Goal: Task Accomplishment & Management: Use online tool/utility

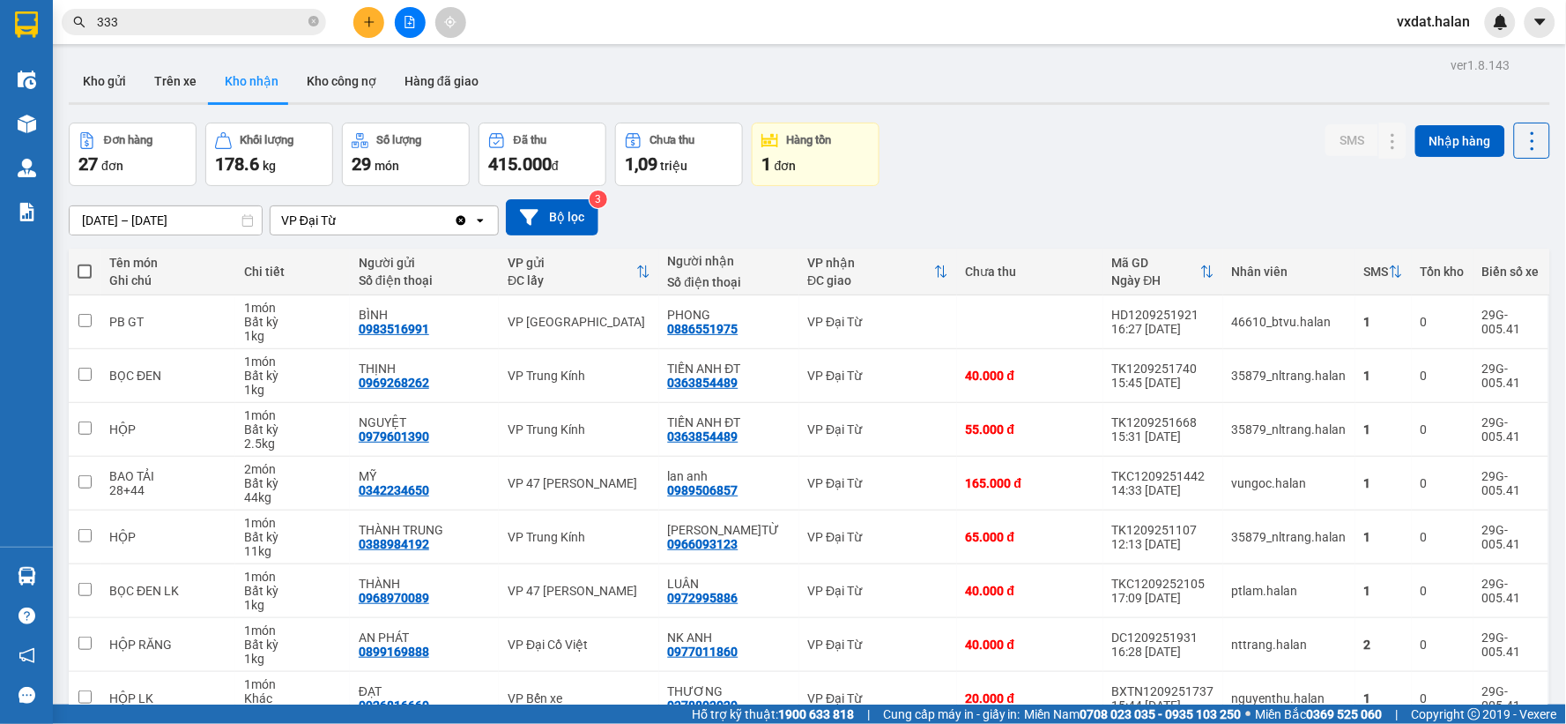
scroll to position [203, 0]
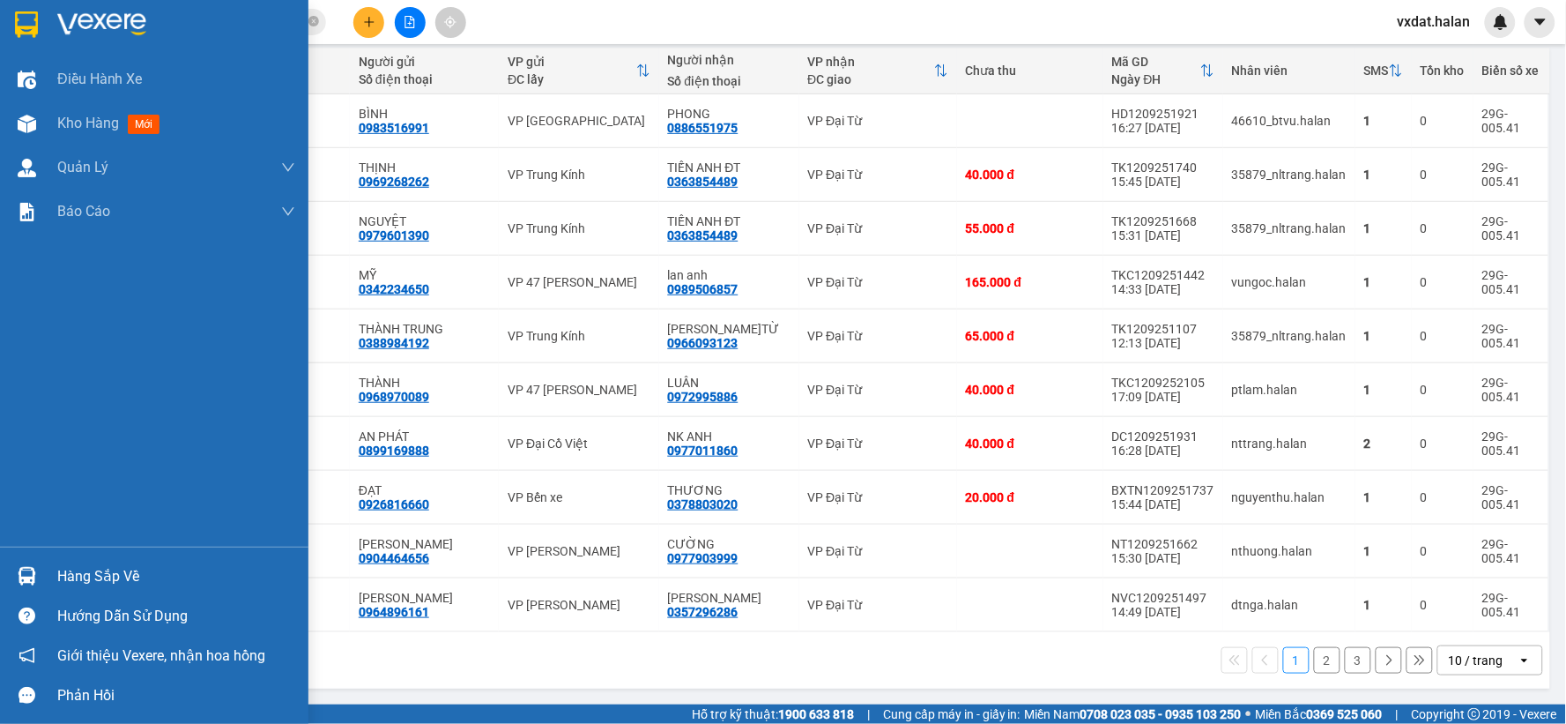
click at [24, 561] on div at bounding box center [26, 576] width 31 height 31
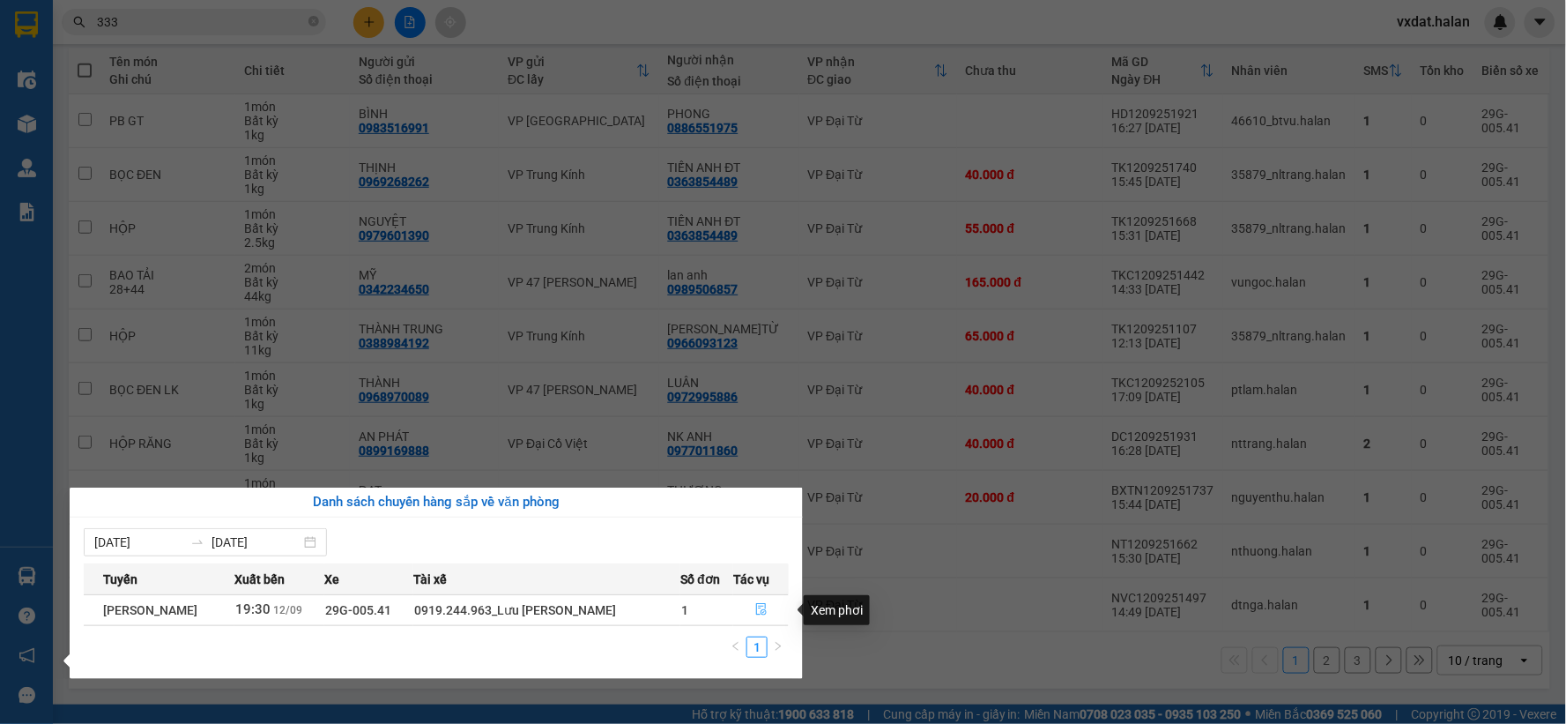
click at [758, 614] on icon "file-done" at bounding box center [761, 609] width 11 height 12
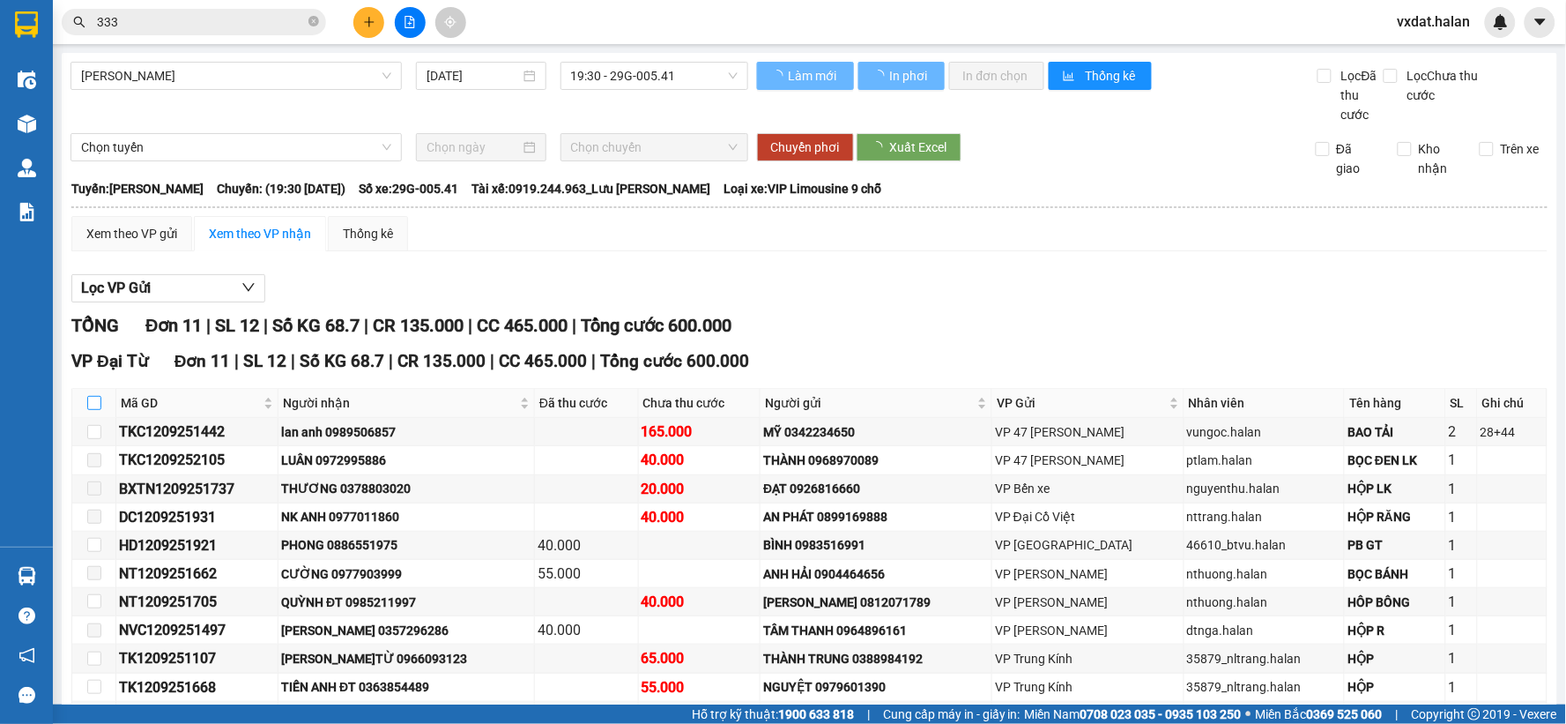
click at [89, 408] on input "checkbox" at bounding box center [94, 403] width 14 height 14
checkbox input "true"
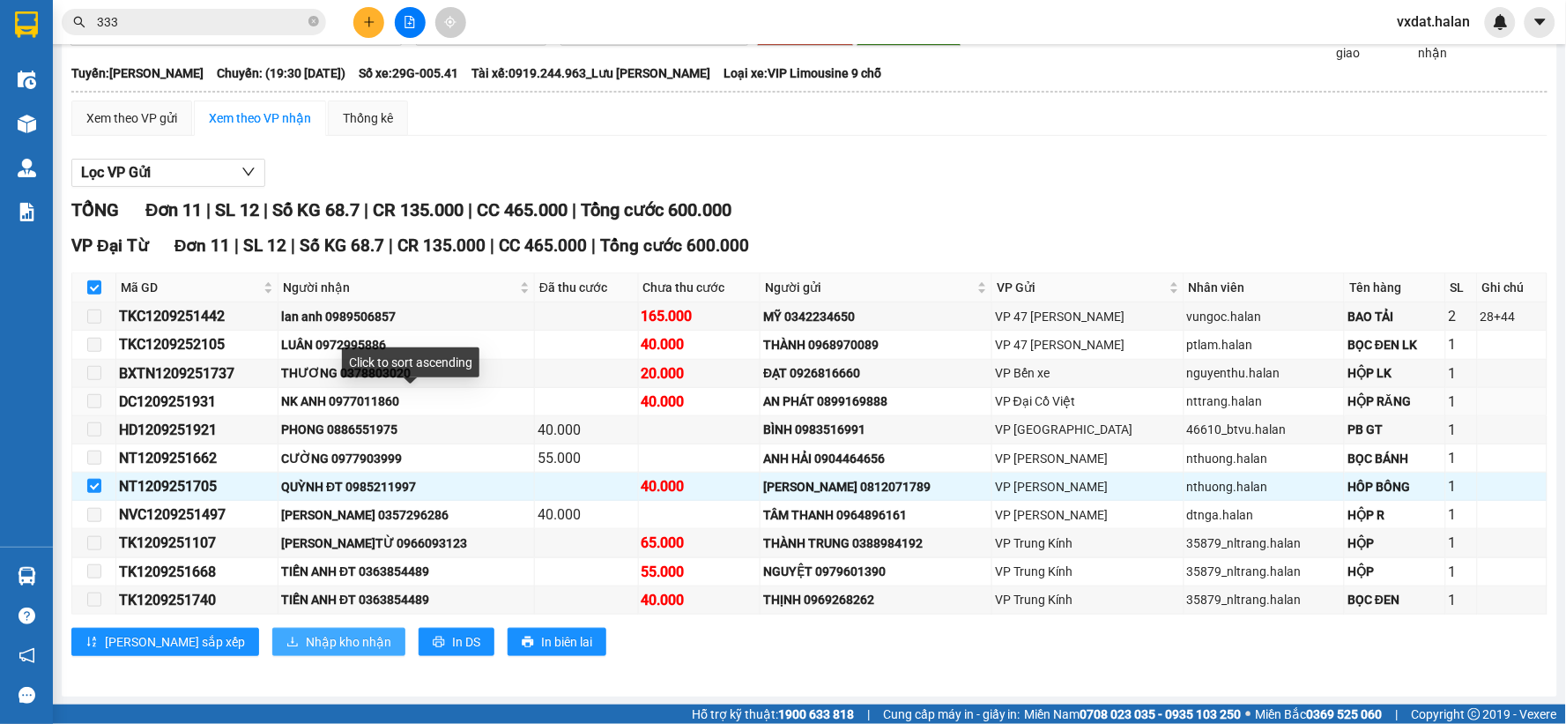
scroll to position [117, 0]
click at [272, 653] on button "Nhập kho nhận" at bounding box center [338, 641] width 133 height 28
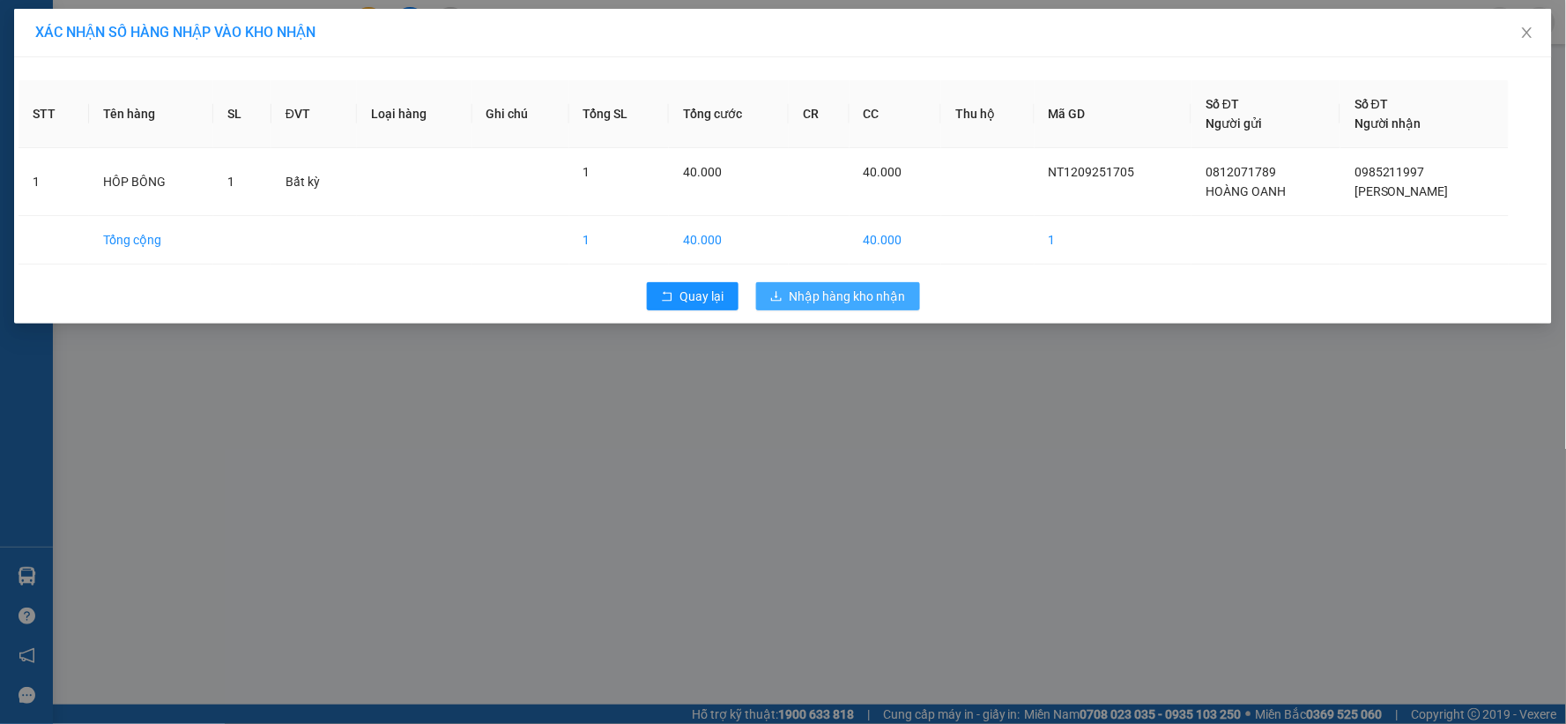
click at [901, 305] on span "Nhập hàng kho nhận" at bounding box center [848, 295] width 116 height 19
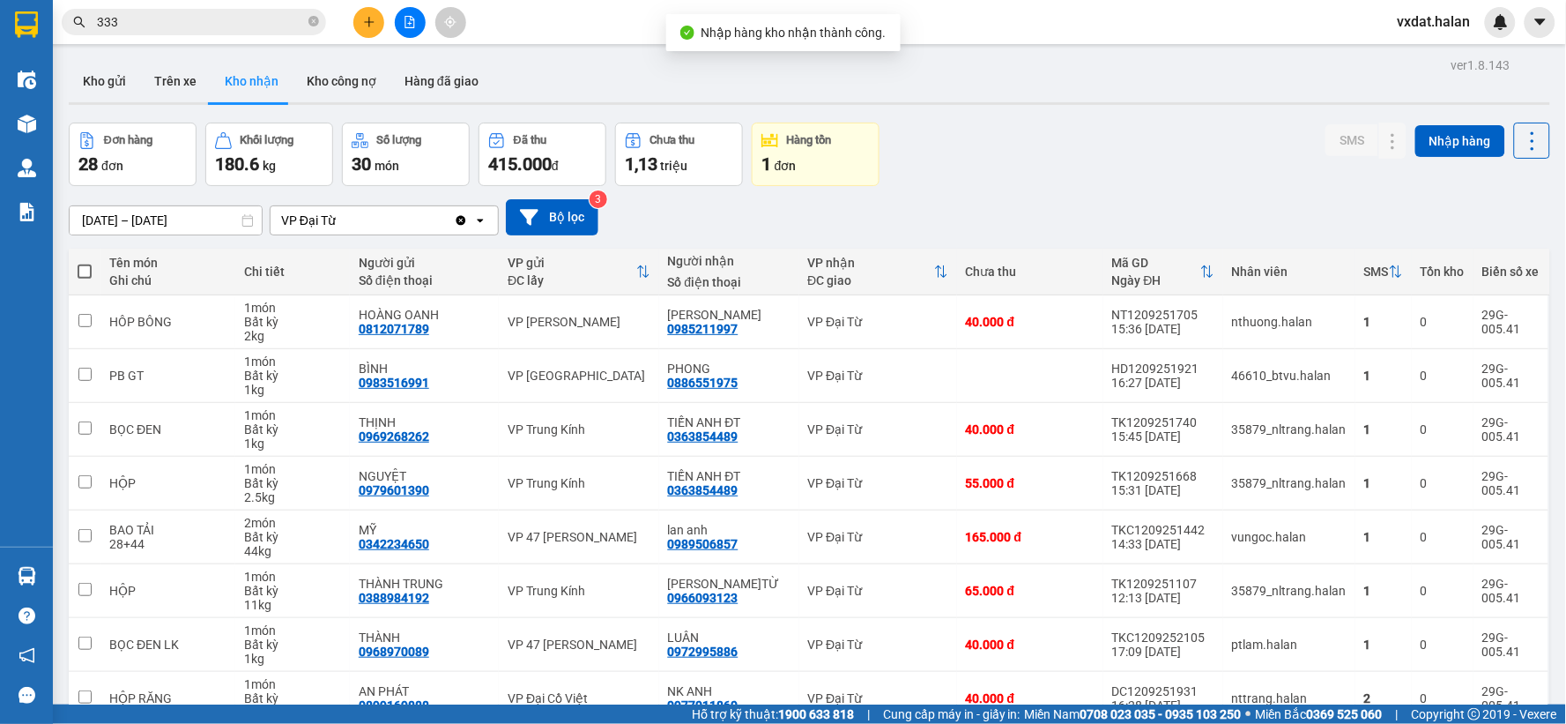
click at [1024, 173] on div "Đơn hàng 28 đơn Khối lượng 180.6 kg Số lượng 30 món Đã thu 415.000 đ Chưa thu 1…" at bounding box center [810, 154] width 1482 height 63
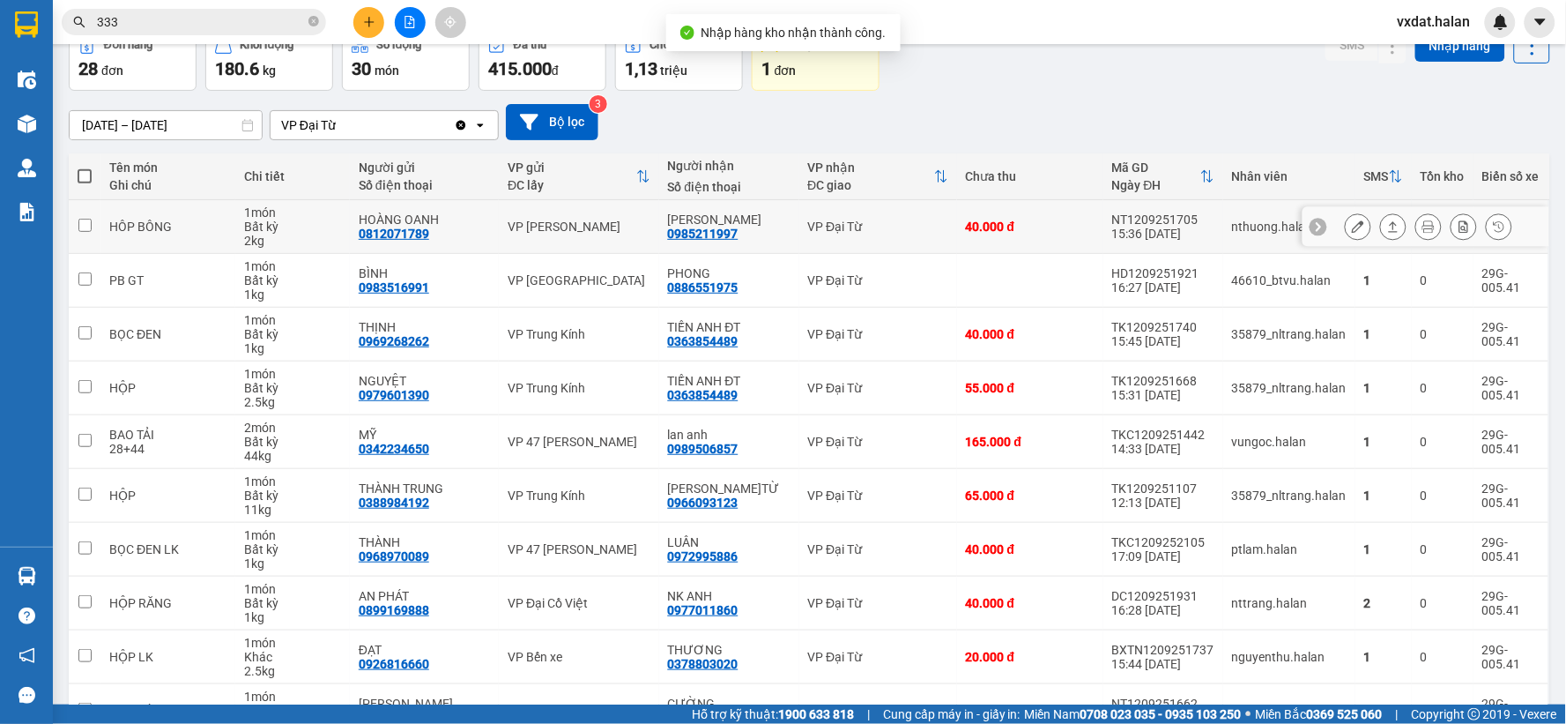
scroll to position [203, 0]
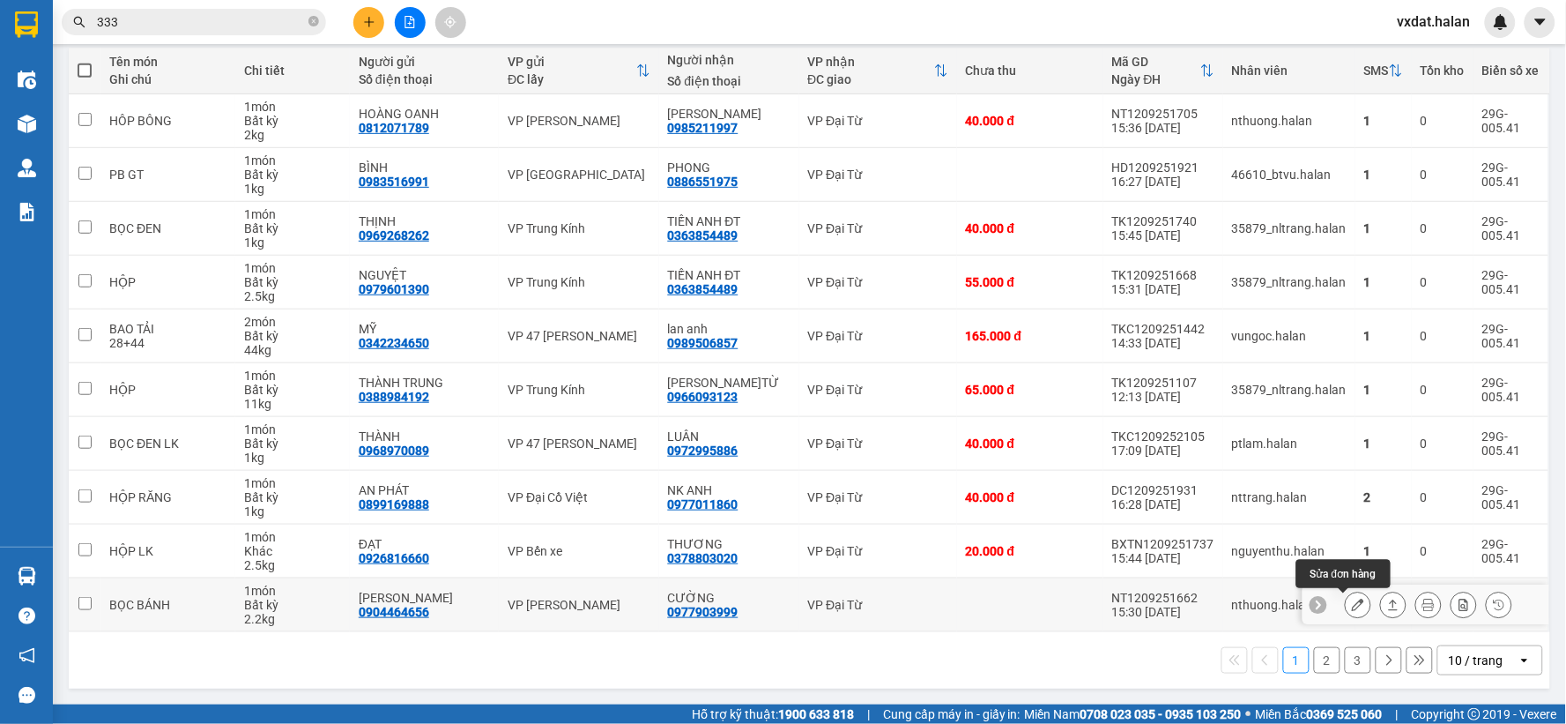
click at [1381, 603] on button at bounding box center [1393, 605] width 25 height 31
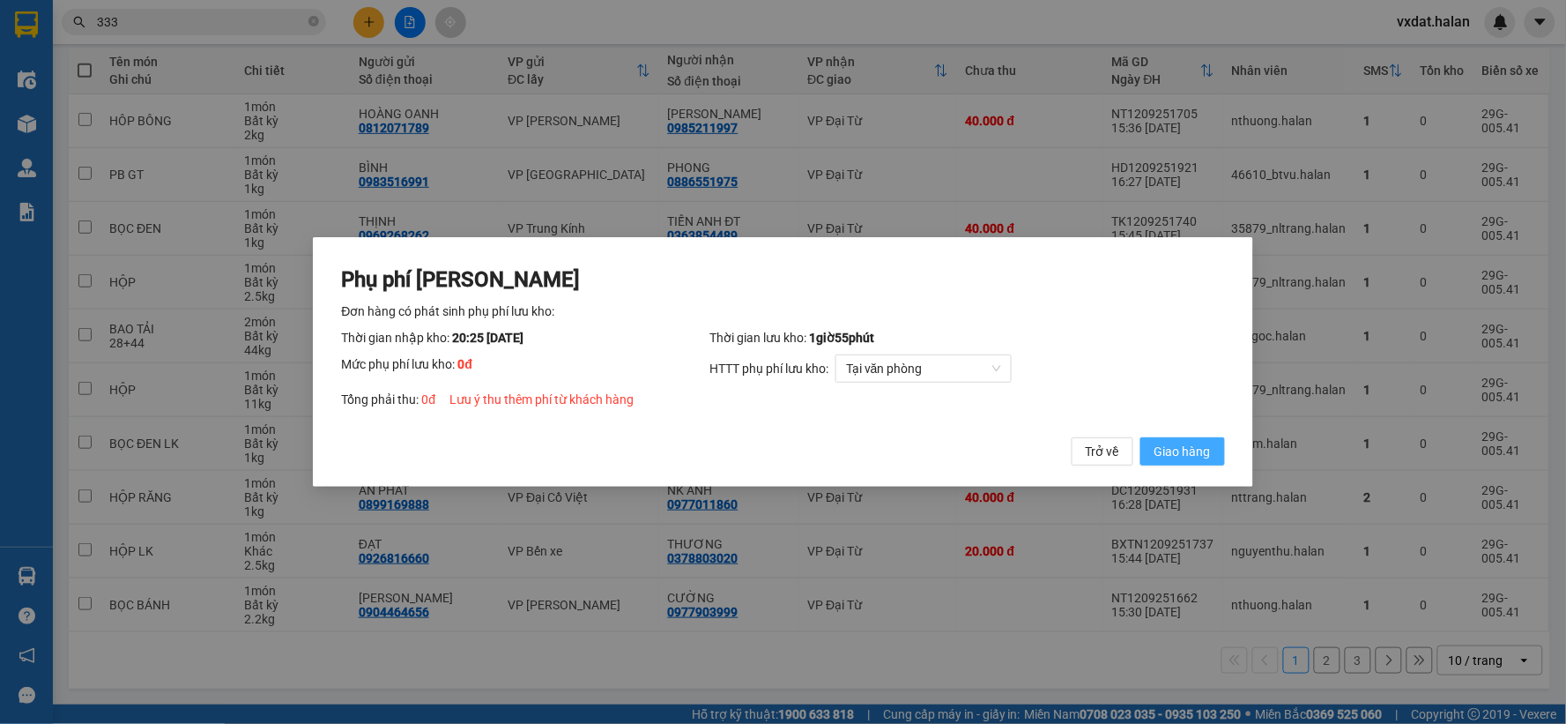
click at [1223, 455] on button "Giao hàng" at bounding box center [1183, 451] width 85 height 28
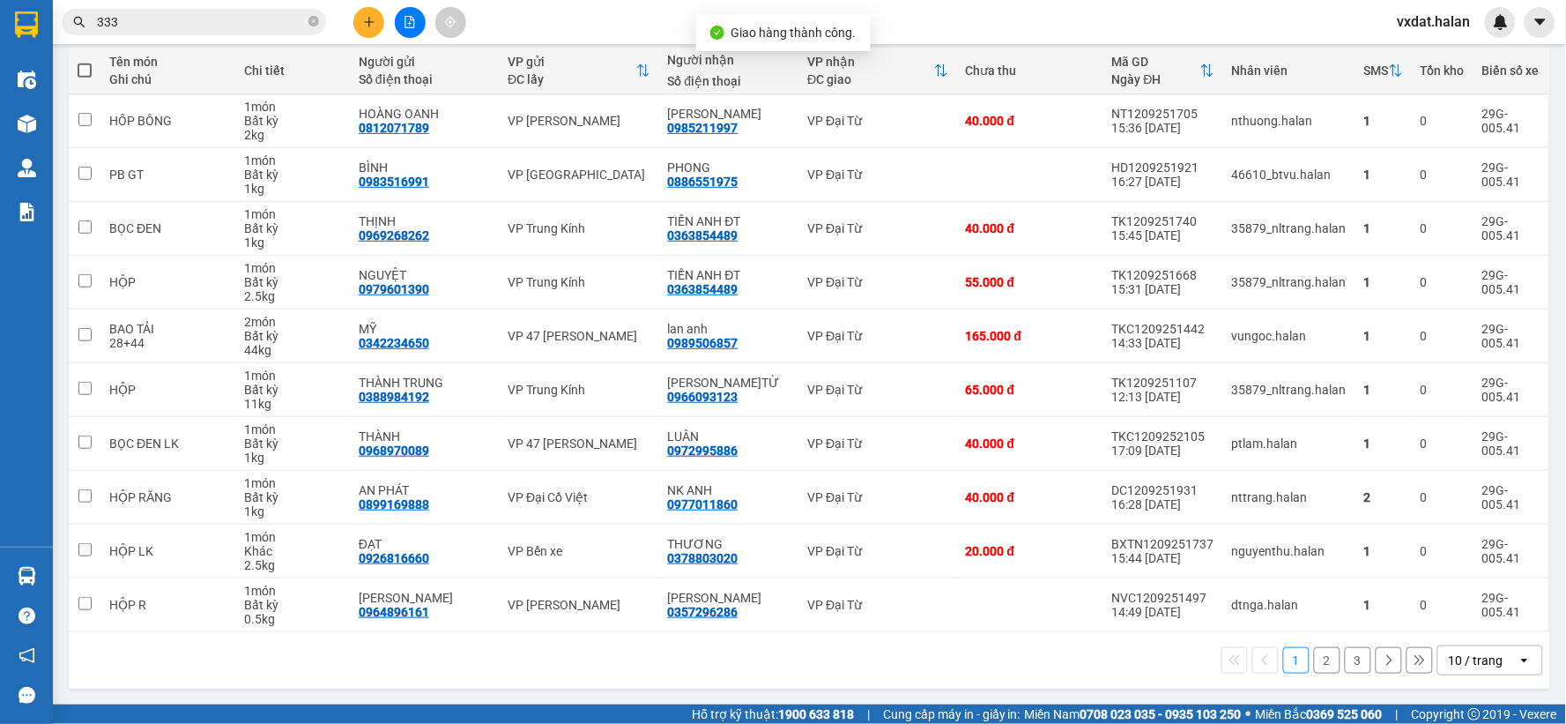
click at [1319, 654] on button "2" at bounding box center [1327, 660] width 26 height 26
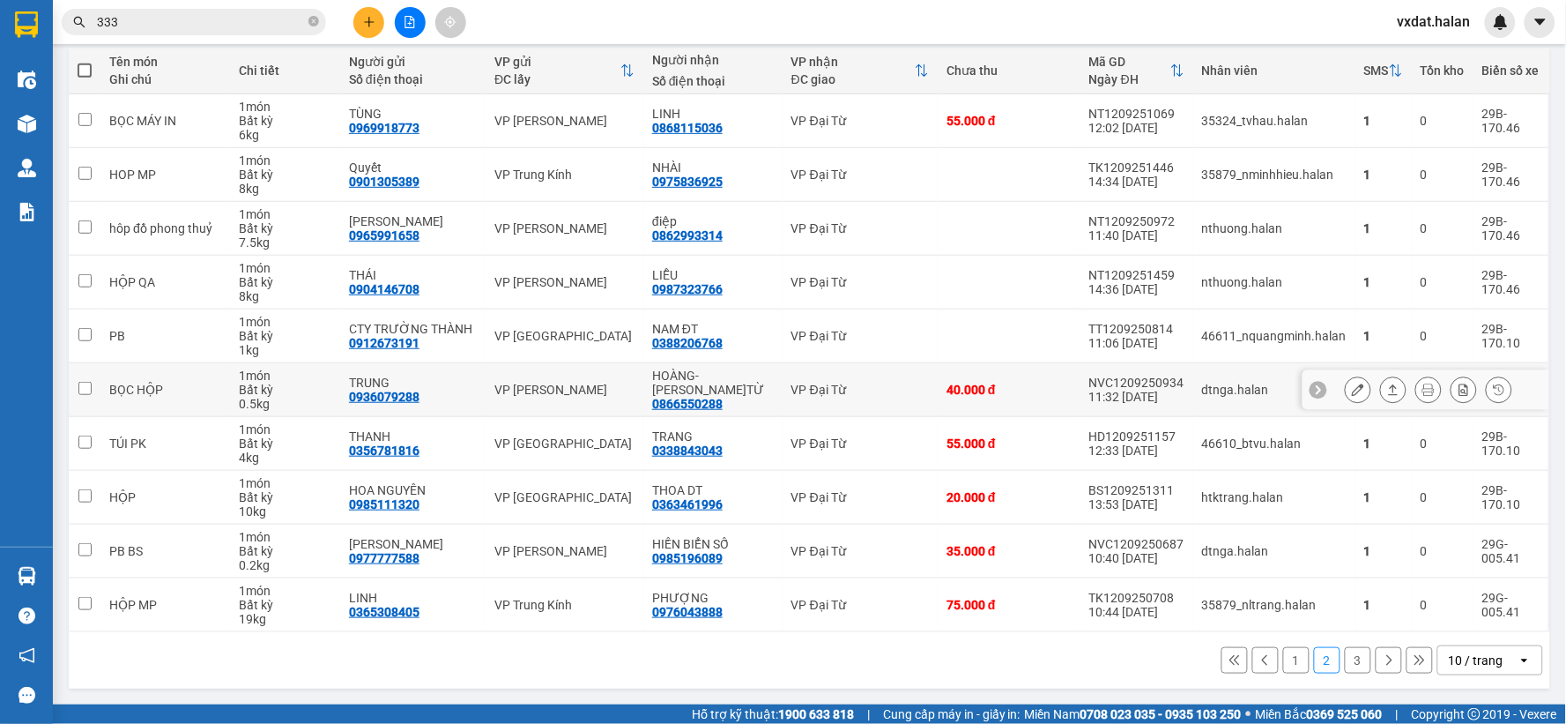
click at [1387, 383] on icon at bounding box center [1393, 389] width 12 height 12
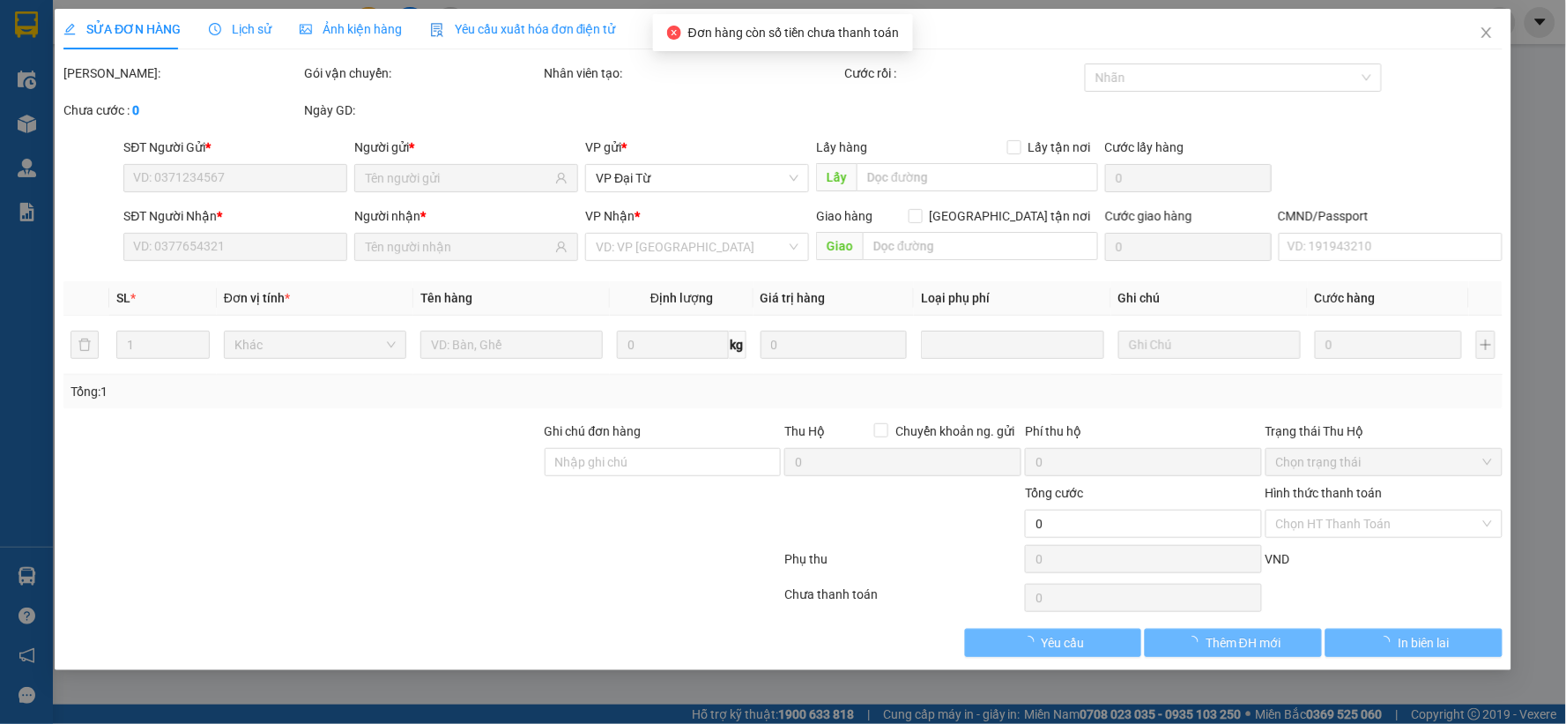
type input "0936079288"
type input "TRUNG"
type input "0866550288"
type input "HOÀNG-[PERSON_NAME]TỪ"
type input "40.000"
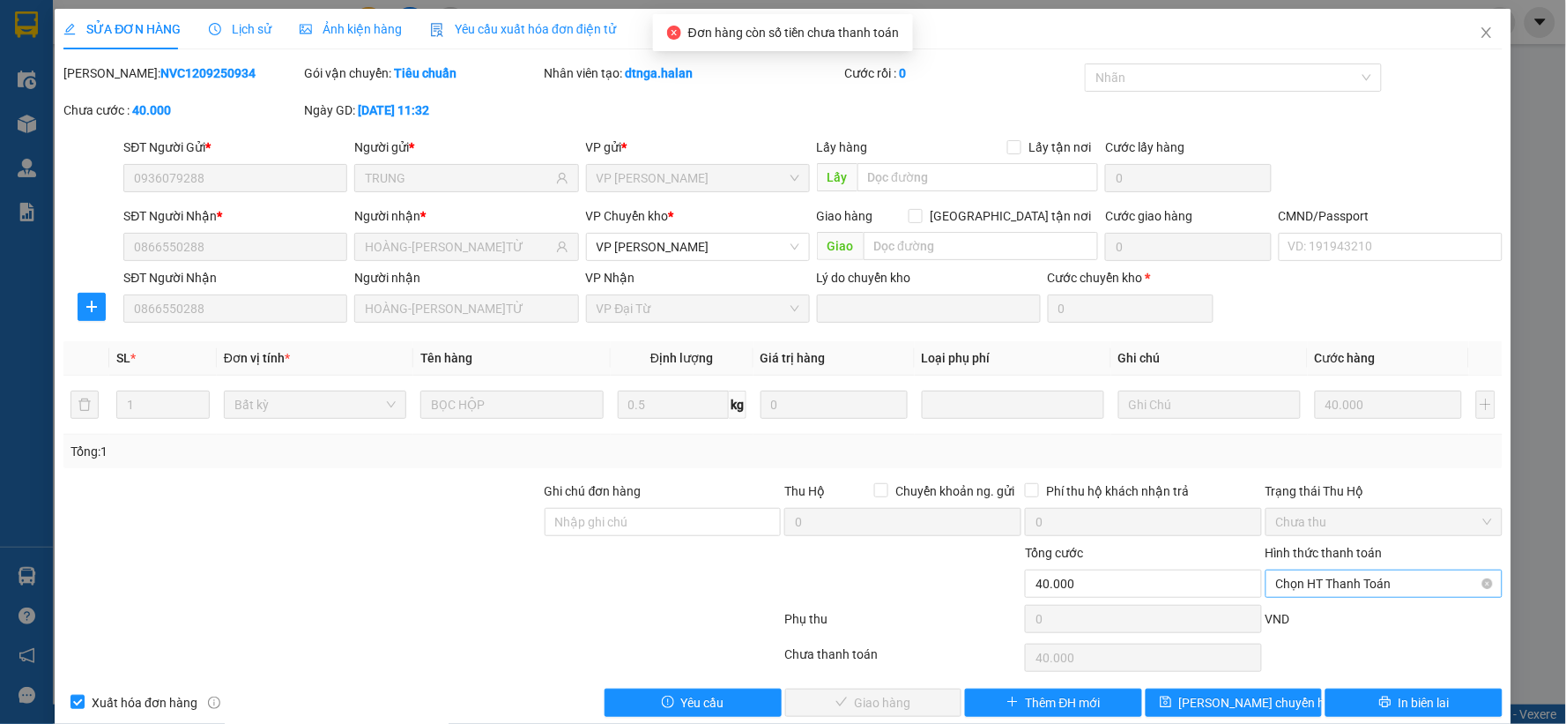
click at [1350, 592] on span "Chọn HT Thanh Toán" at bounding box center [1384, 583] width 216 height 26
click at [1297, 439] on div "Tại văn phòng" at bounding box center [1372, 435] width 213 height 19
type input "0"
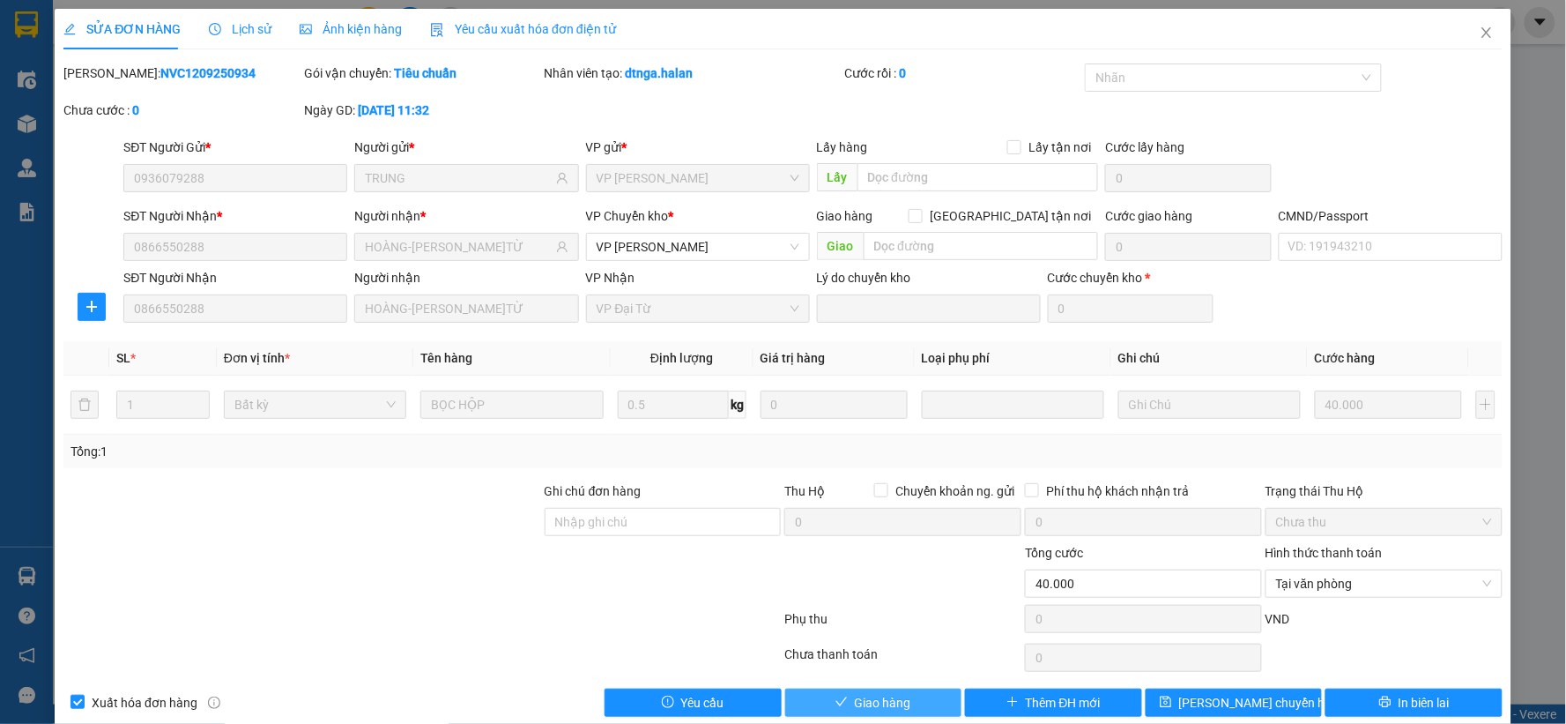
click at [878, 716] on button "Giao hàng" at bounding box center [873, 702] width 177 height 28
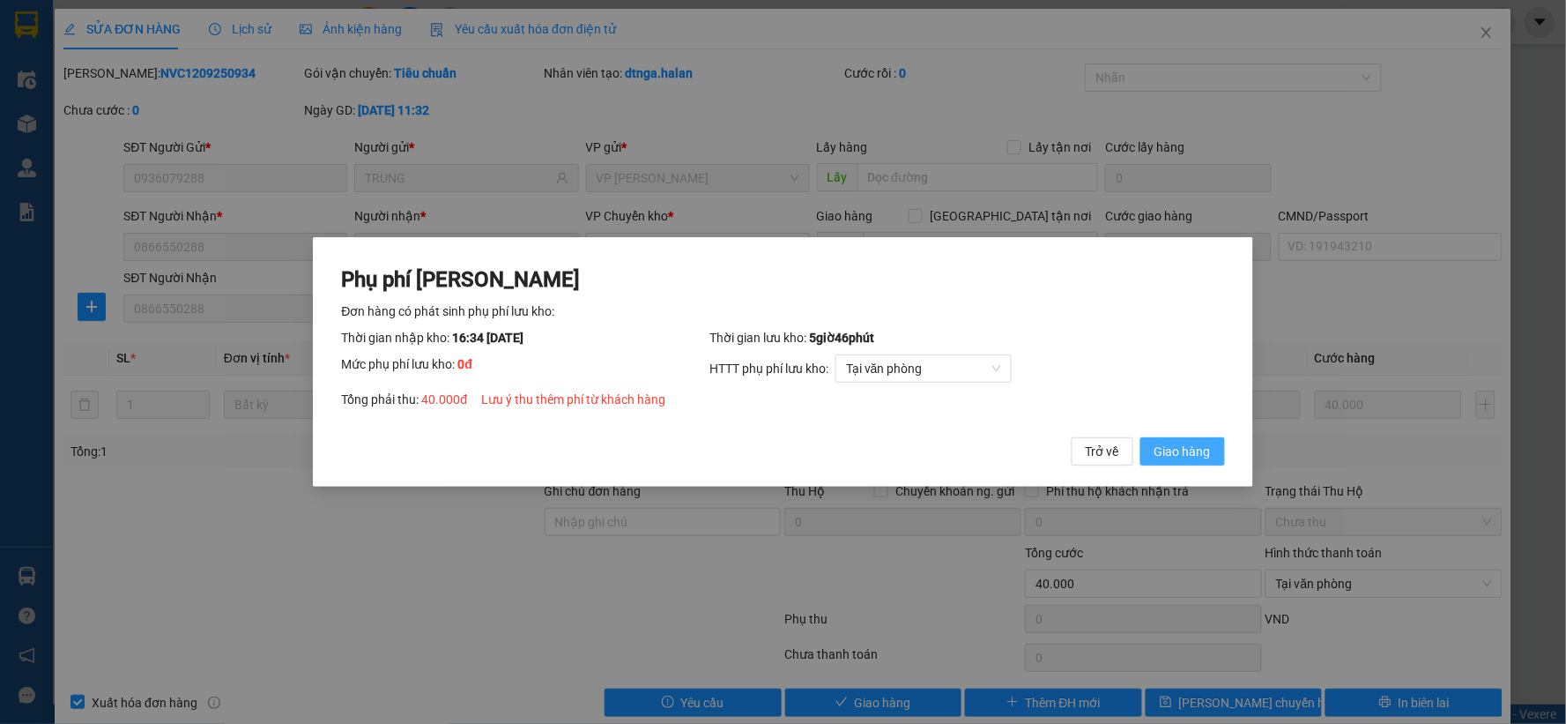
click at [1178, 446] on span "Giao hàng" at bounding box center [1183, 451] width 56 height 19
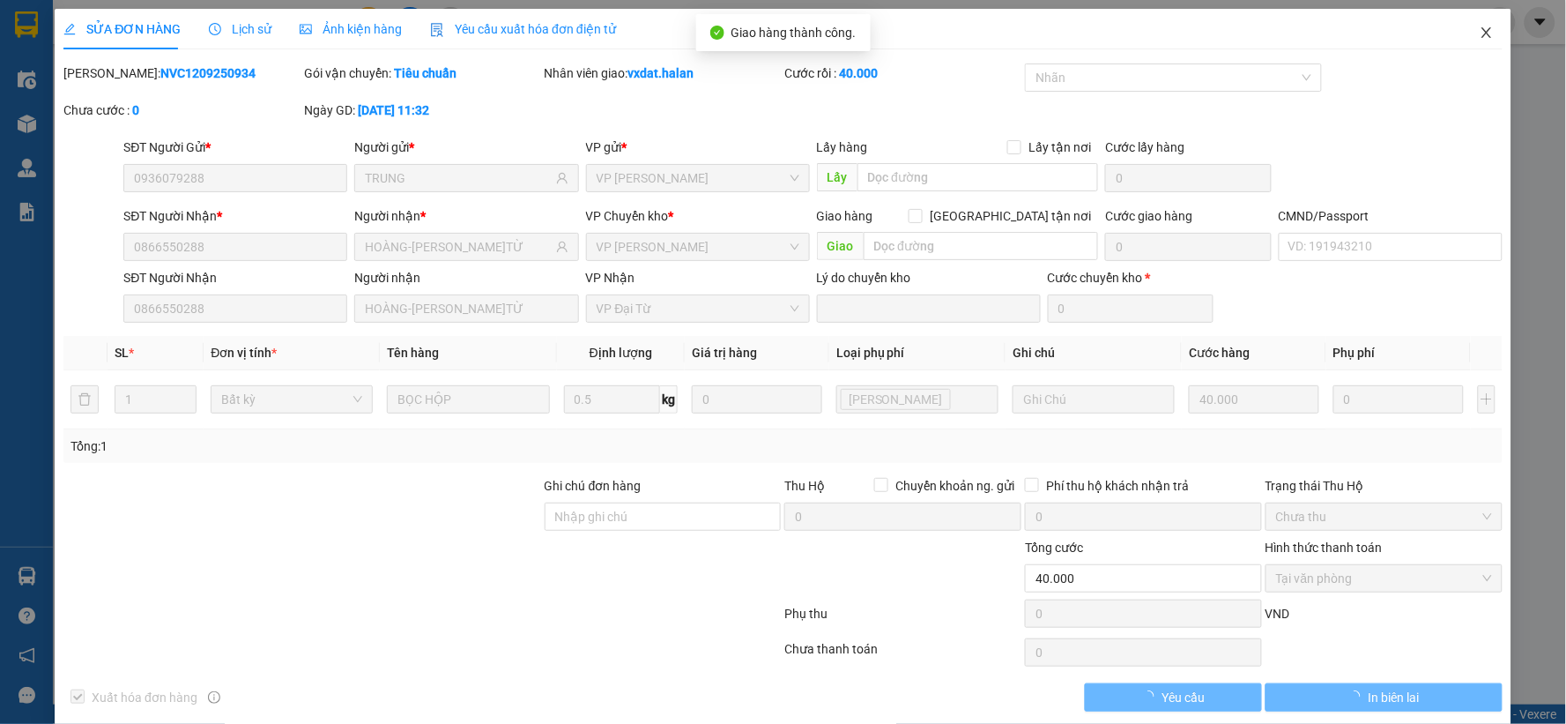
click at [1479, 22] on span "Close" at bounding box center [1486, 33] width 49 height 49
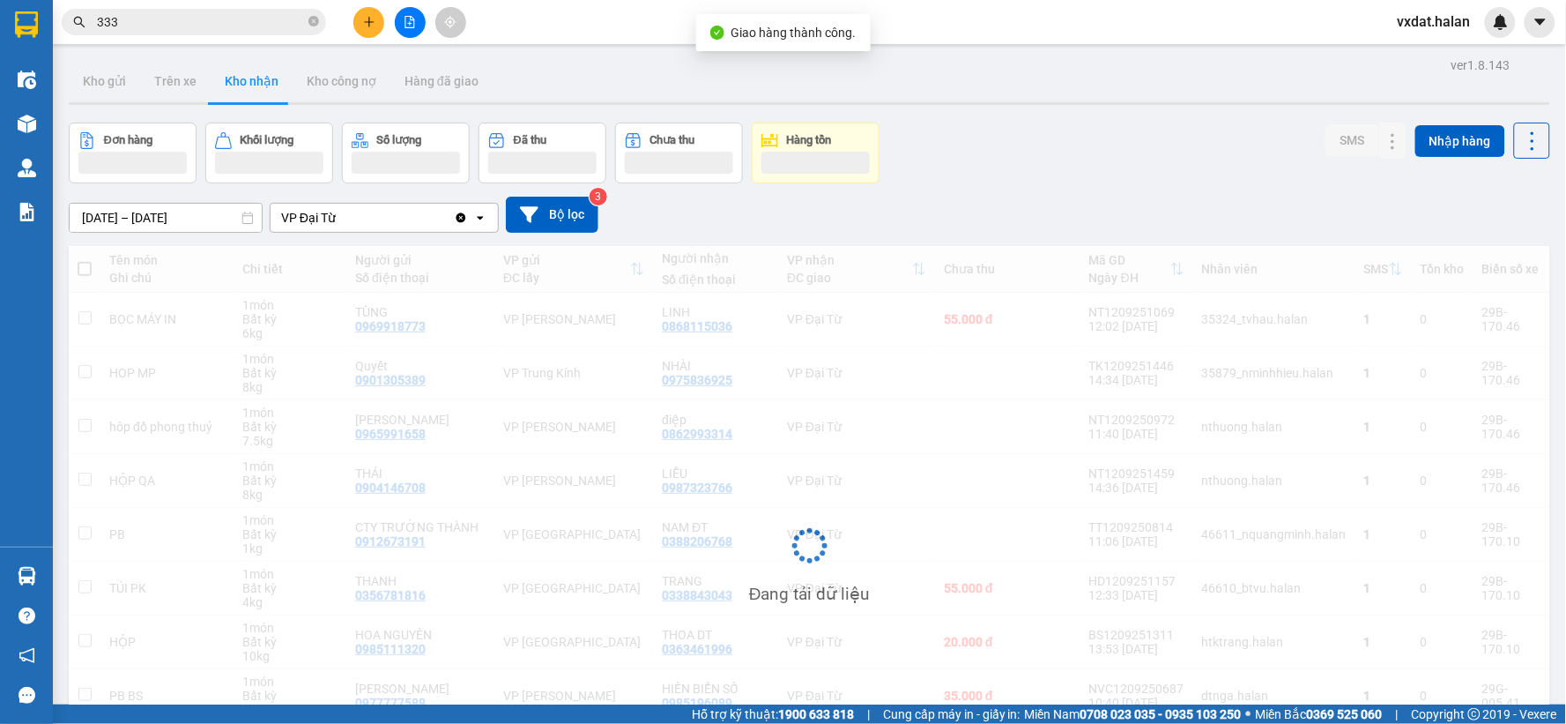
click at [1171, 171] on div "Đơn hàng Khối lượng Số lượng Đã thu Chưa thu Hàng tồn SMS Nhập hàng" at bounding box center [810, 153] width 1482 height 61
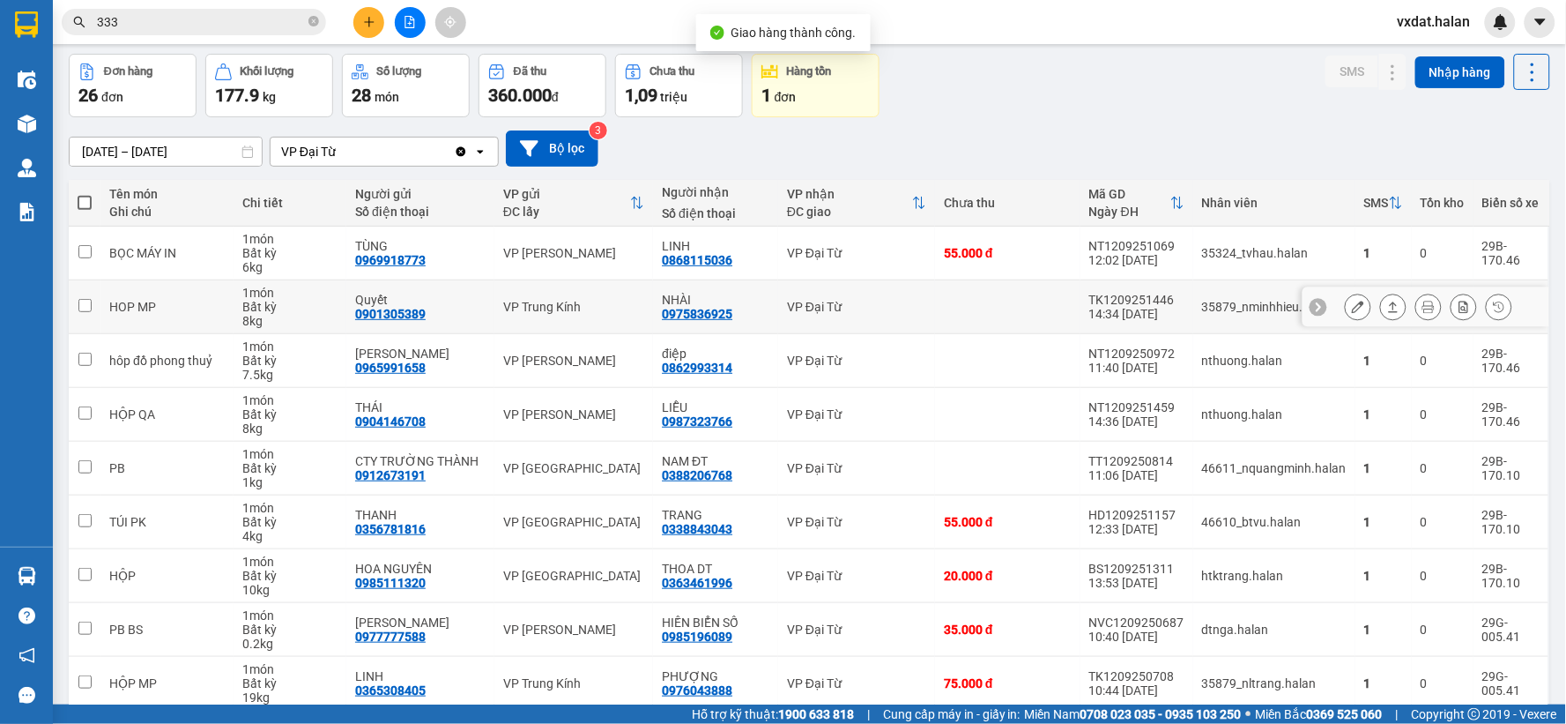
scroll to position [189, 0]
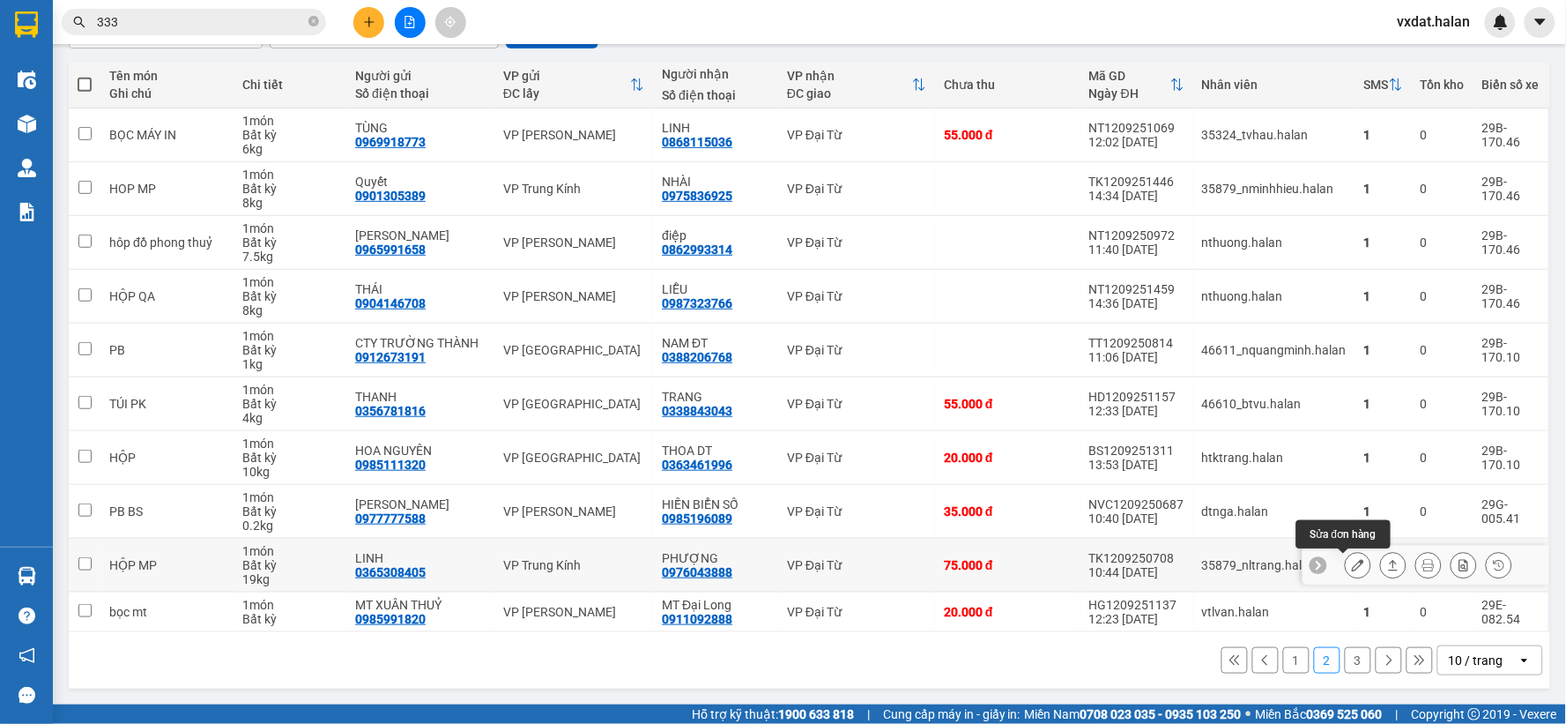
click at [1381, 561] on button at bounding box center [1393, 565] width 25 height 31
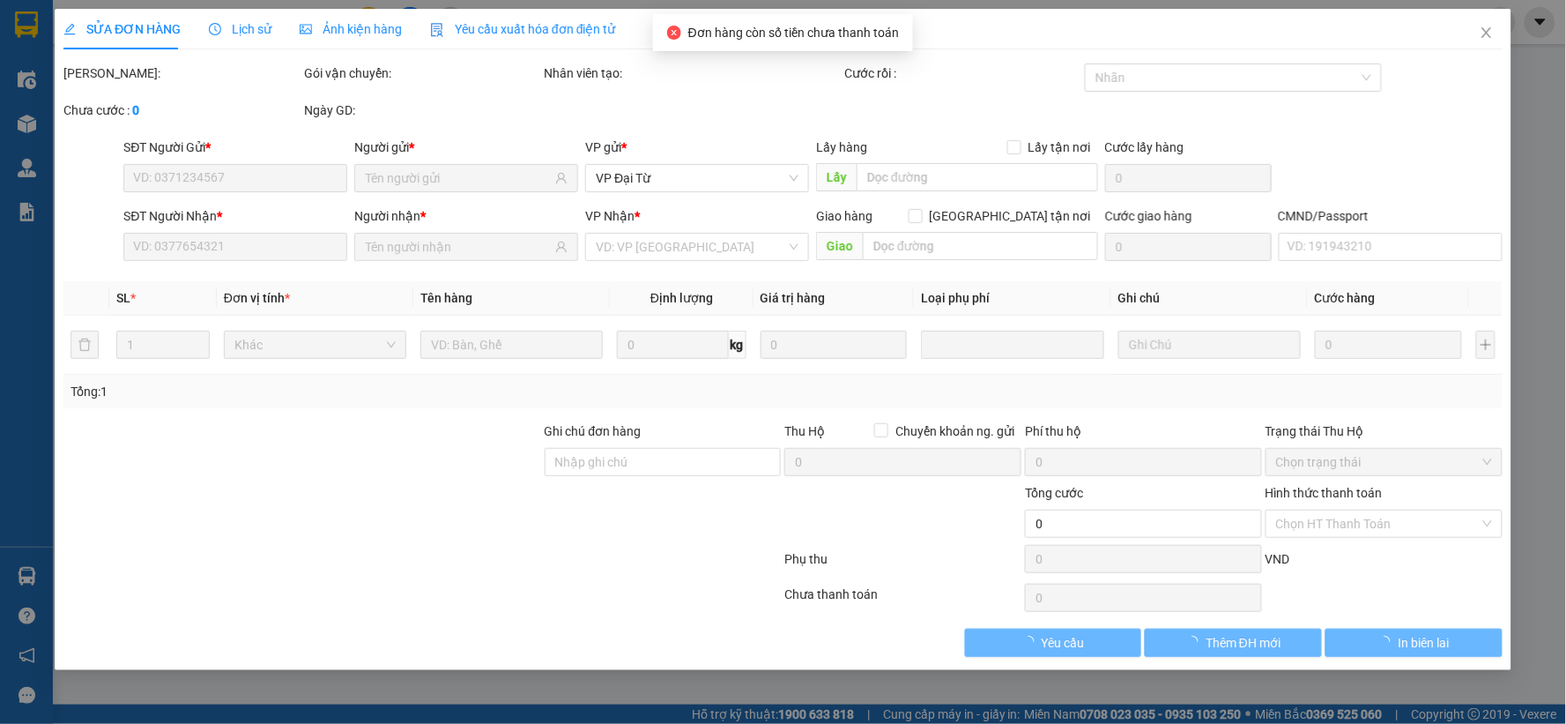
type input "0365308405"
type input "LINH"
type input "0976043888"
type input "PHƯỢNG"
type input "75.000"
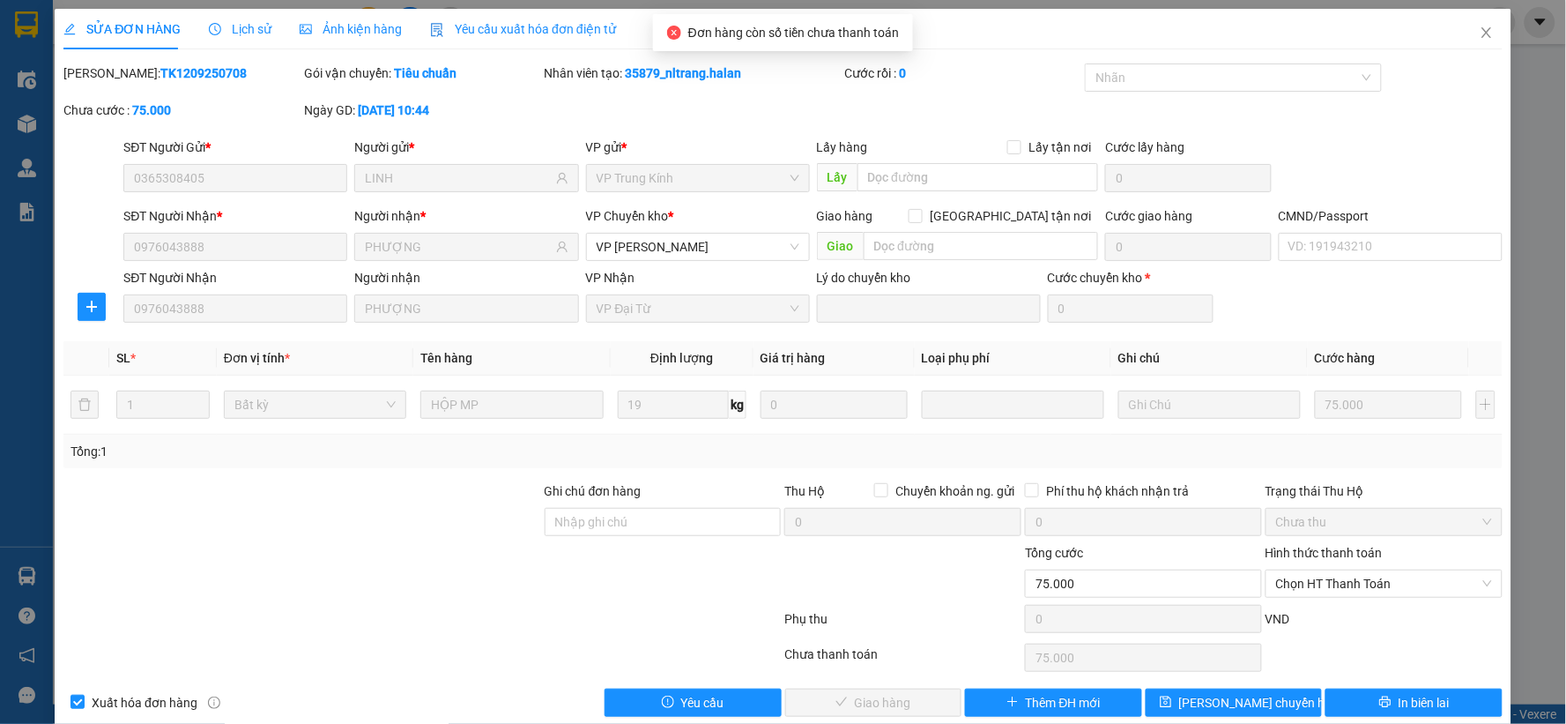
click at [1367, 568] on div "Hình thức thanh toán" at bounding box center [1384, 556] width 237 height 26
click at [1364, 573] on span "Chọn HT Thanh Toán" at bounding box center [1384, 583] width 216 height 26
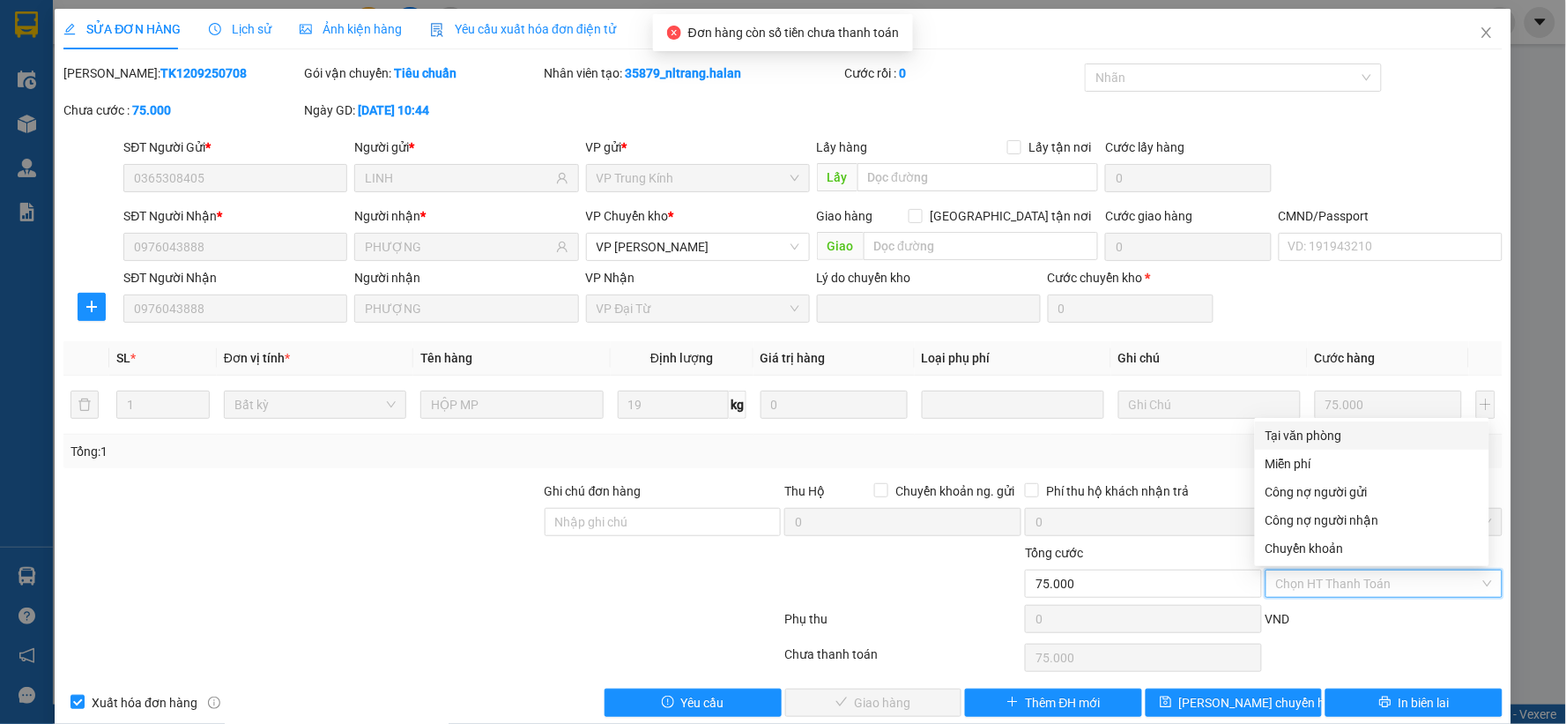
click at [1291, 435] on div "Tại văn phòng" at bounding box center [1372, 435] width 213 height 19
type input "0"
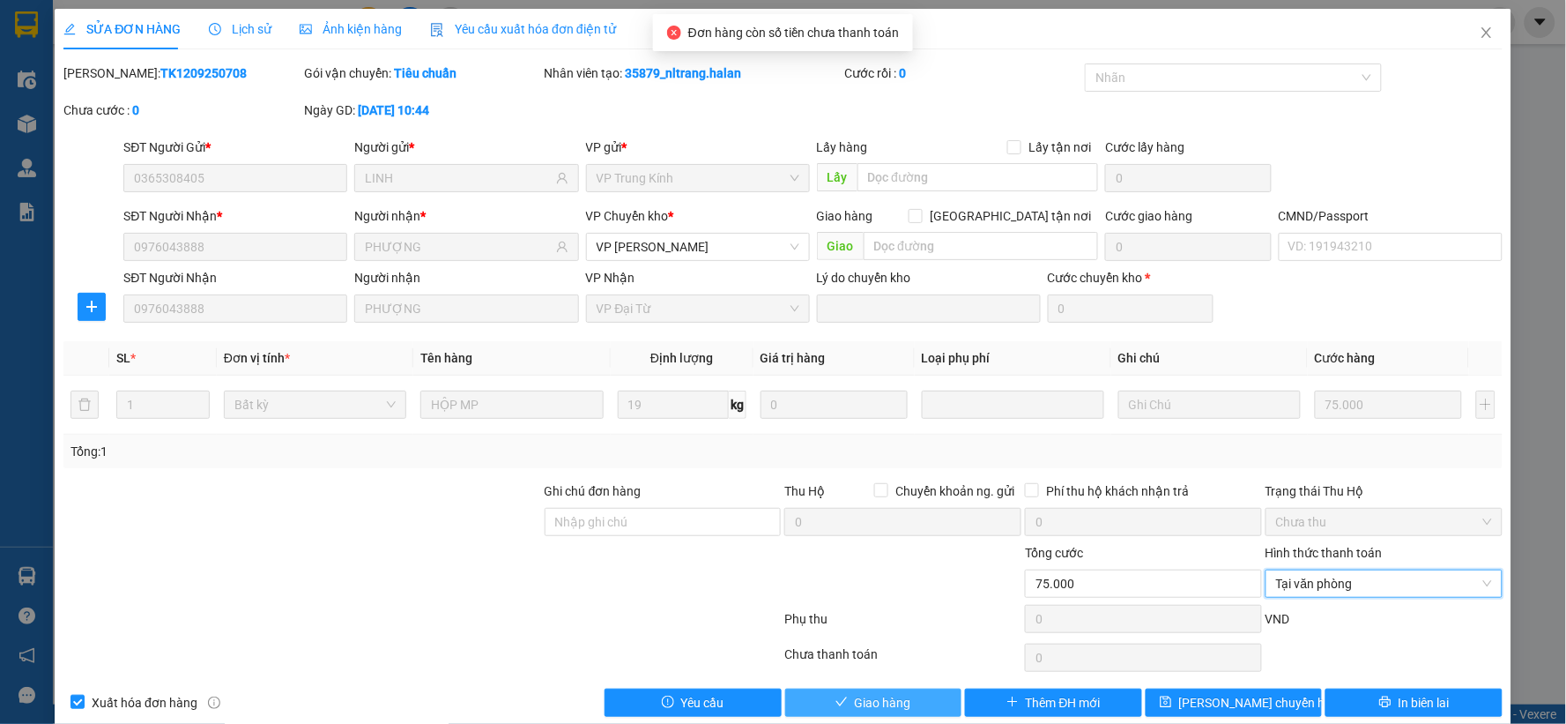
click at [911, 701] on button "Giao hàng" at bounding box center [873, 702] width 177 height 28
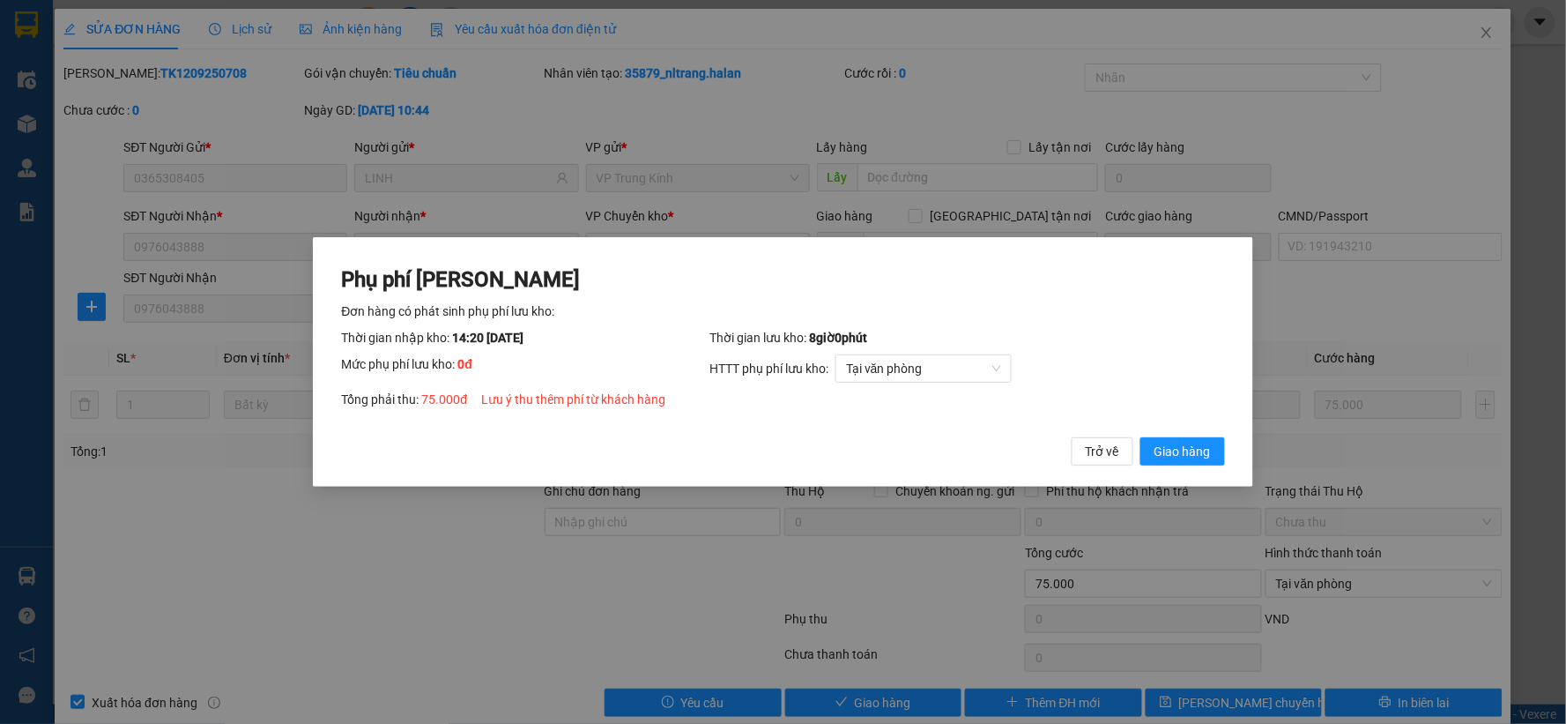
click at [1178, 435] on div "Phụ phí [PERSON_NAME] hàng có phát sinh phụ phí lưu kho: Thời gian nhập kho: 14…" at bounding box center [782, 365] width 883 height 201
click at [1183, 442] on span "Giao hàng" at bounding box center [1183, 451] width 56 height 19
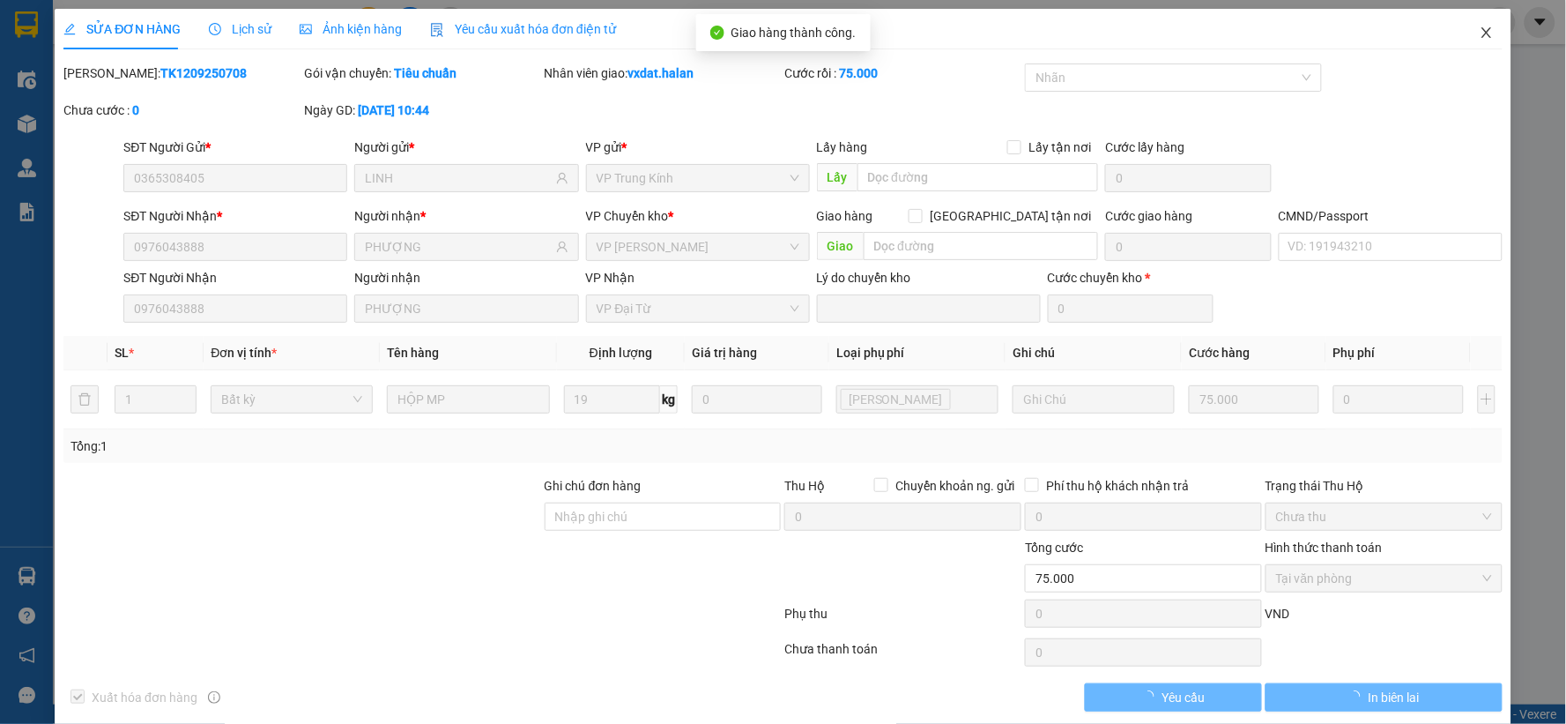
click at [1482, 36] on icon "close" at bounding box center [1487, 32] width 10 height 11
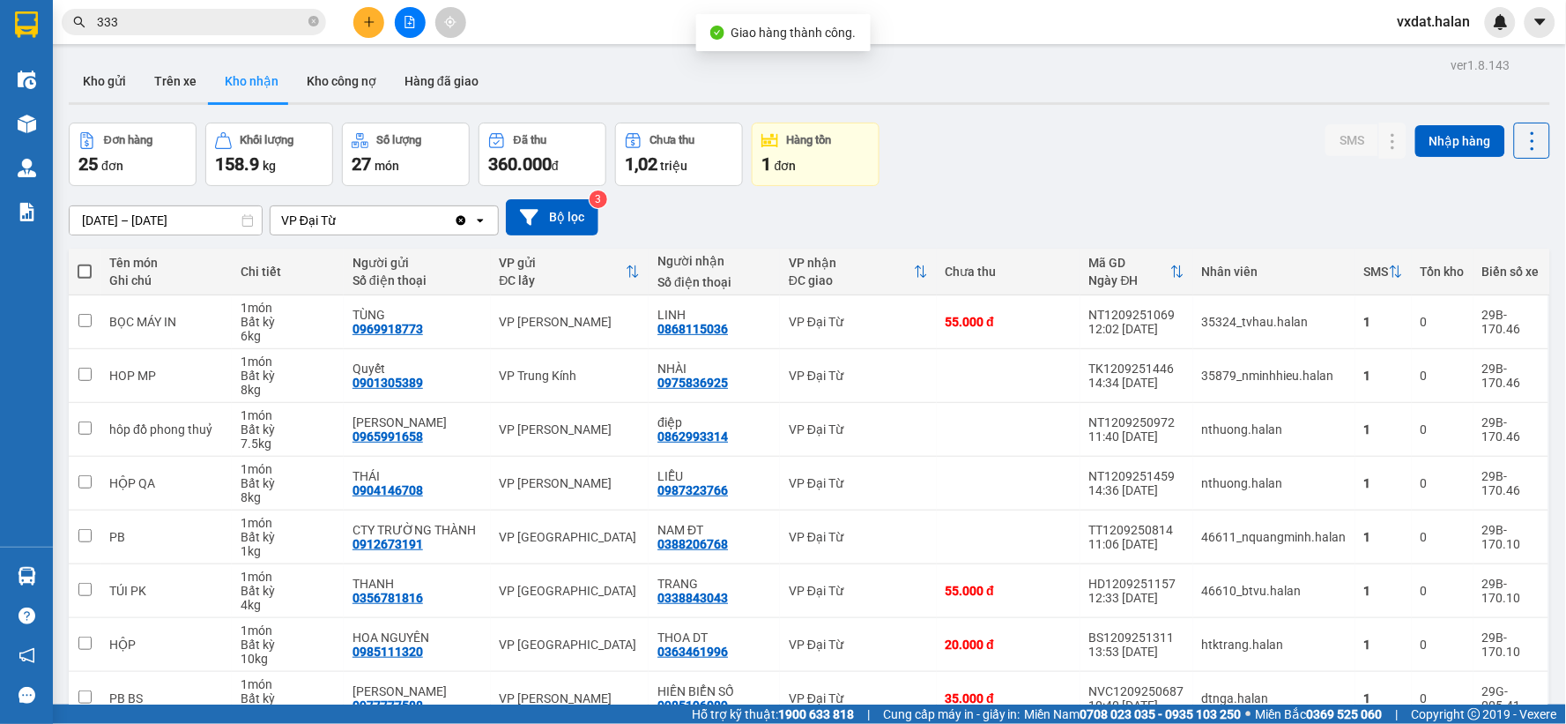
click at [1126, 191] on div "[DATE] – [DATE] Press the down arrow key to interact with the calendar and sele…" at bounding box center [810, 217] width 1482 height 63
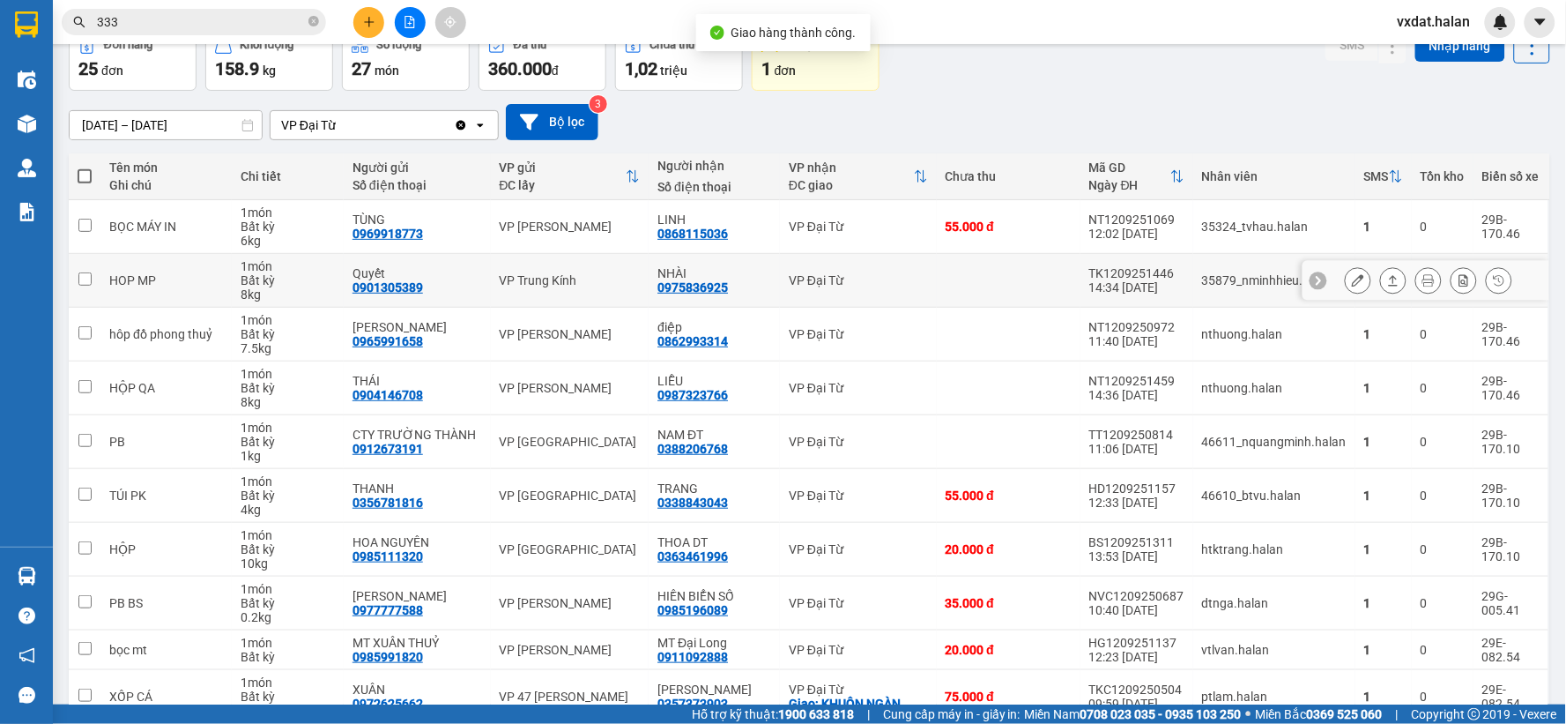
scroll to position [189, 0]
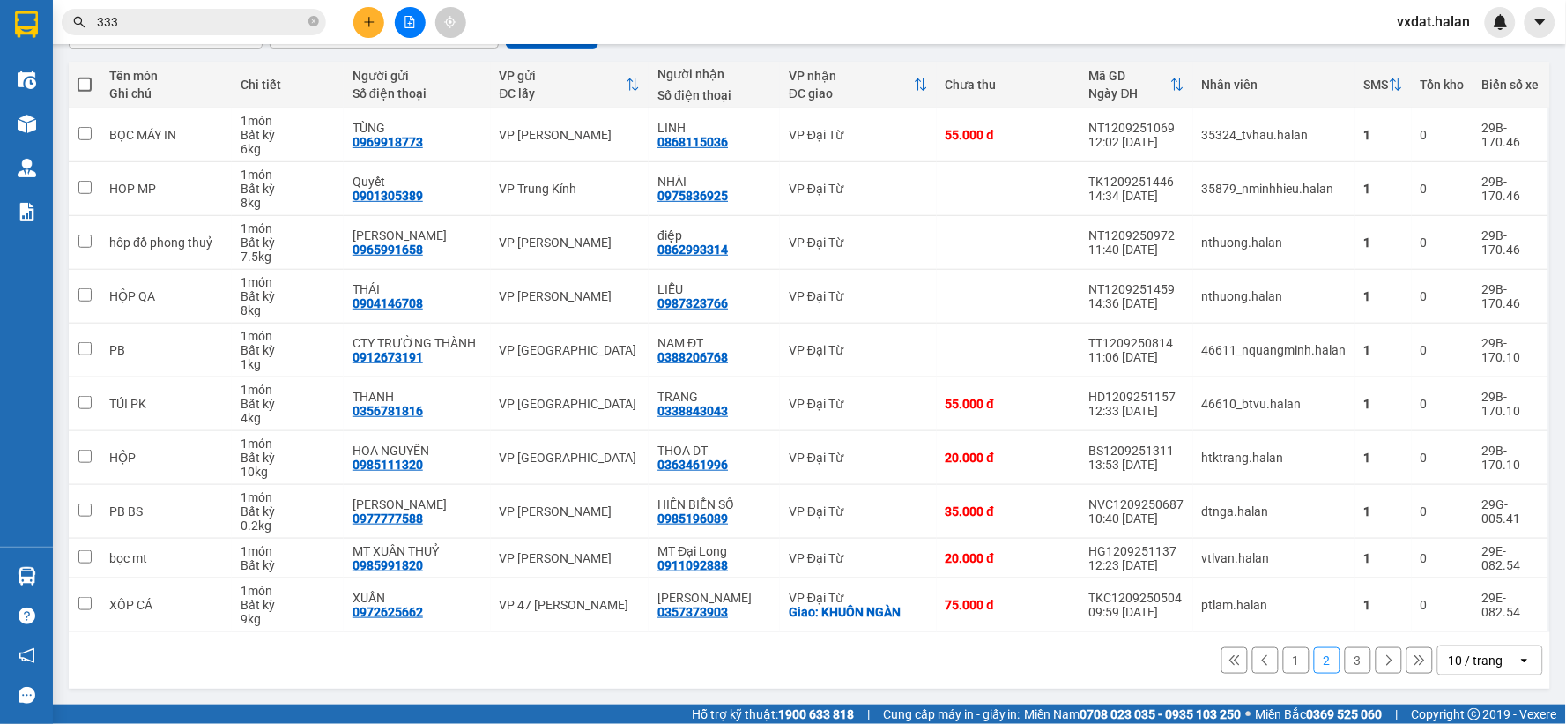
click at [1360, 658] on div "1 2 3 10 / trang open" at bounding box center [810, 660] width 1468 height 30
click at [1354, 658] on button "3" at bounding box center [1358, 660] width 26 height 26
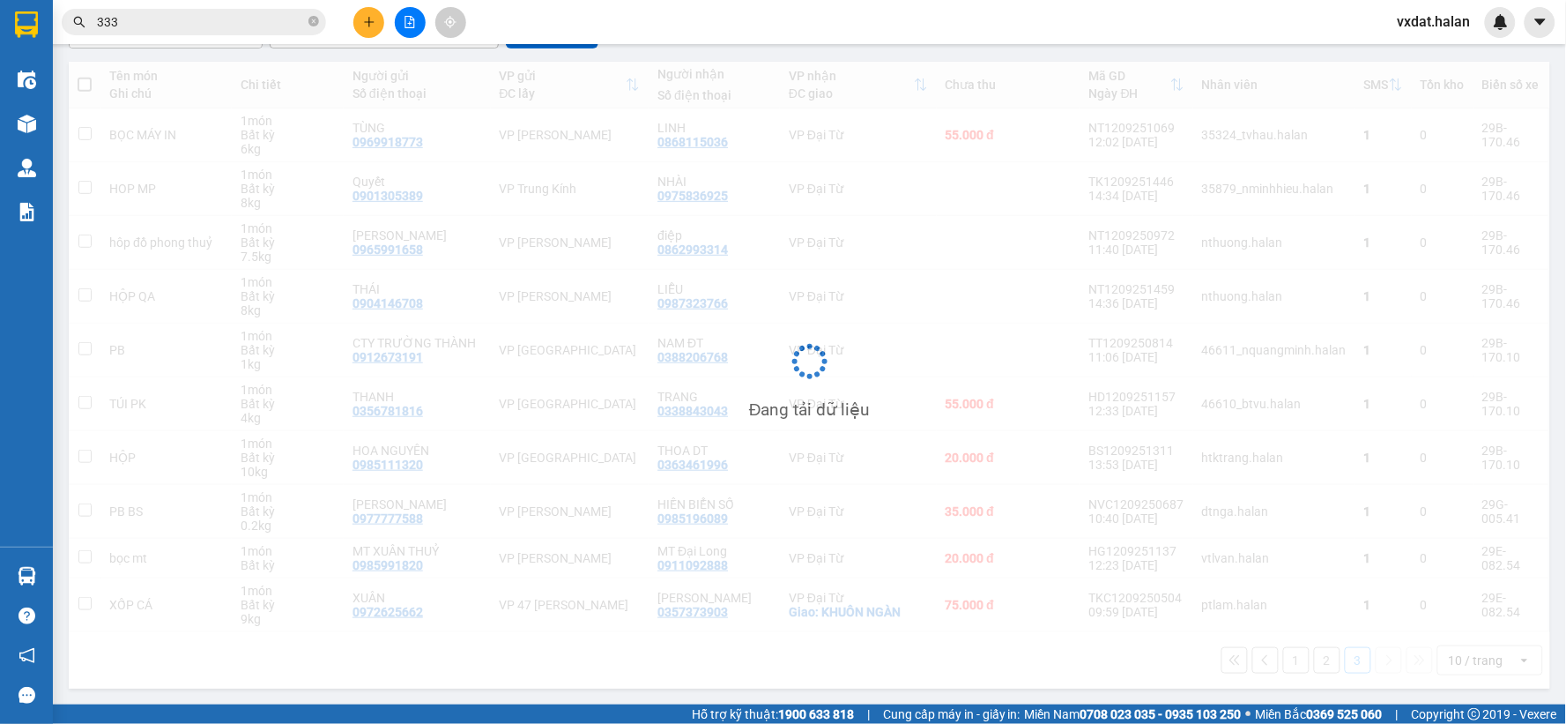
scroll to position [81, 0]
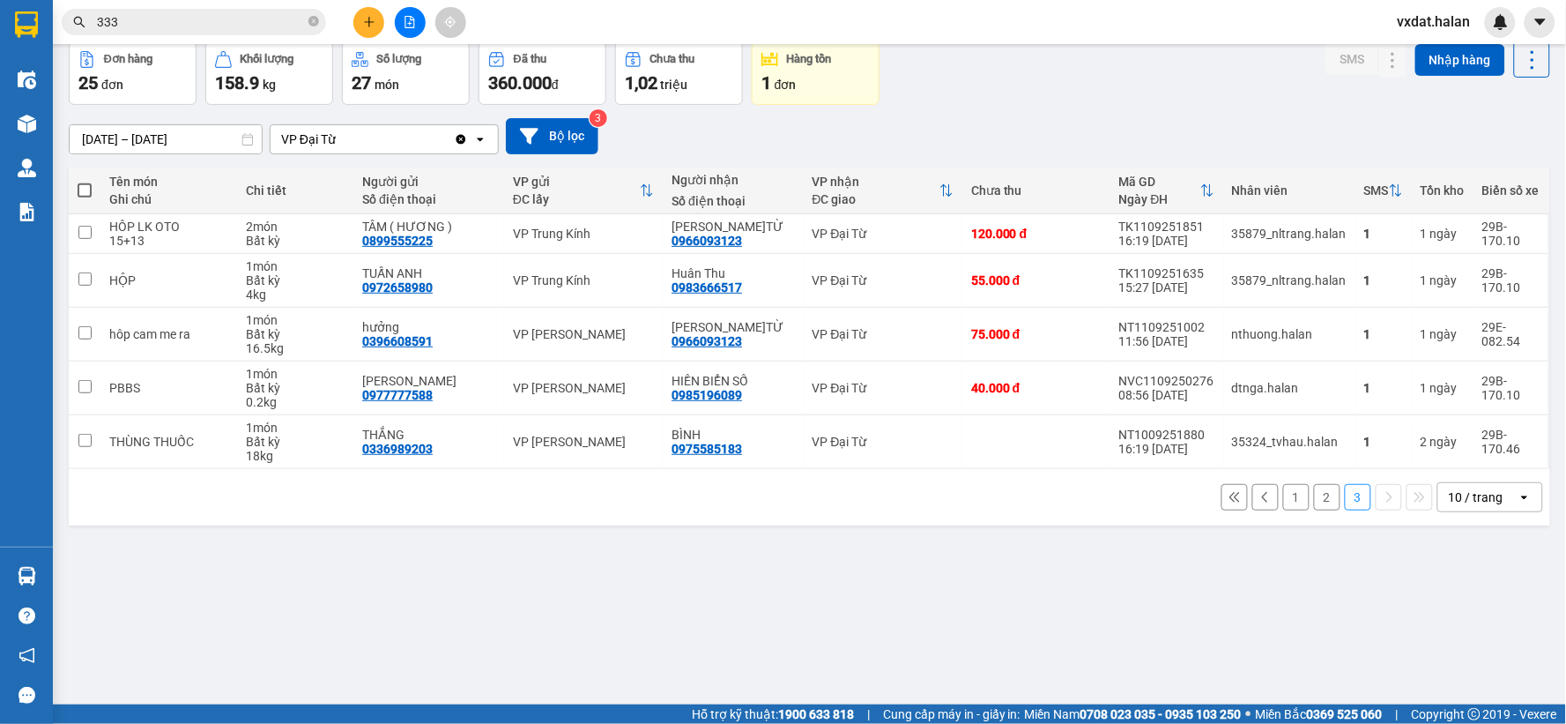
click at [1040, 636] on div "ver 1.8.143 Kho gửi Trên xe Kho nhận Kho công nợ Hàng đã giao Đơn hàng 25 đơn K…" at bounding box center [810, 334] width 1496 height 724
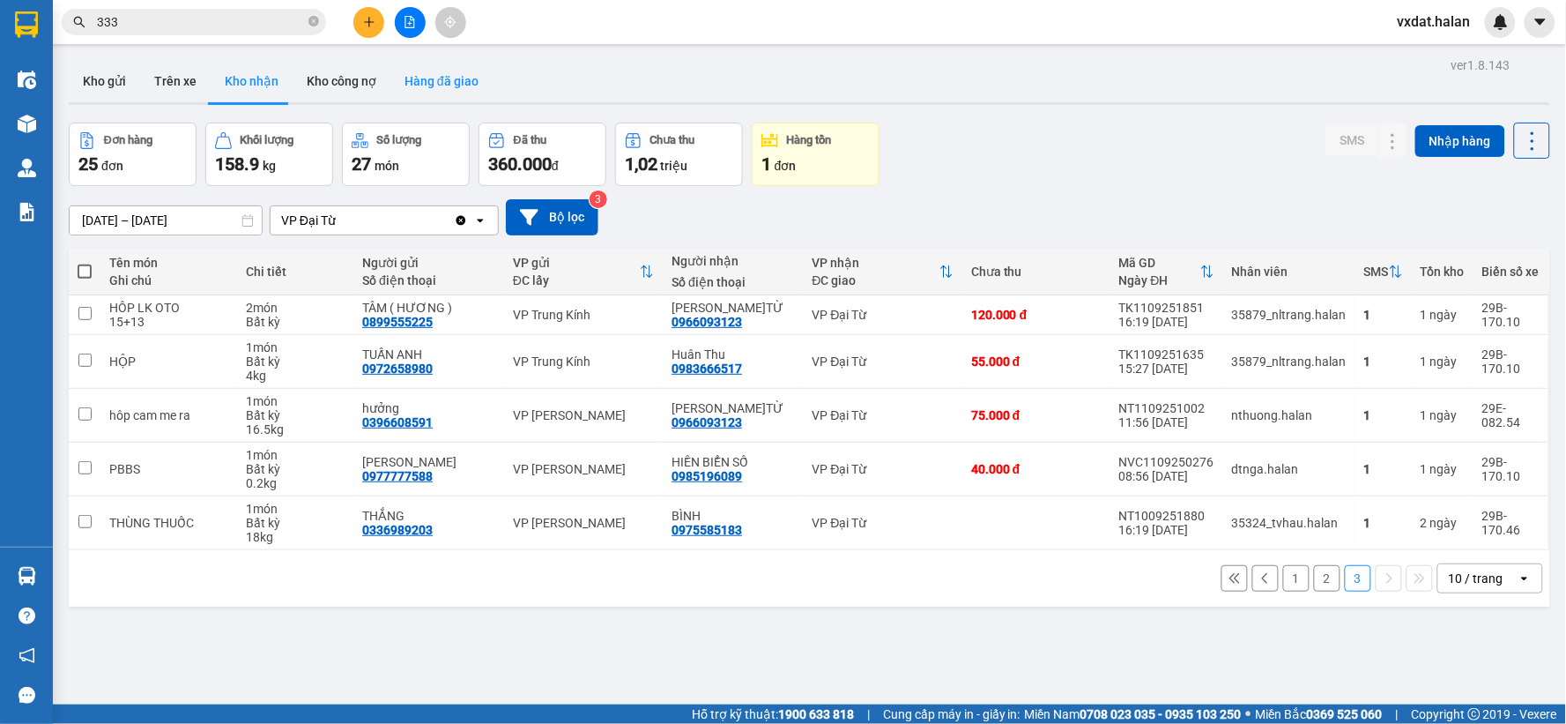
click at [468, 81] on button "Hàng đã giao" at bounding box center [441, 81] width 102 height 42
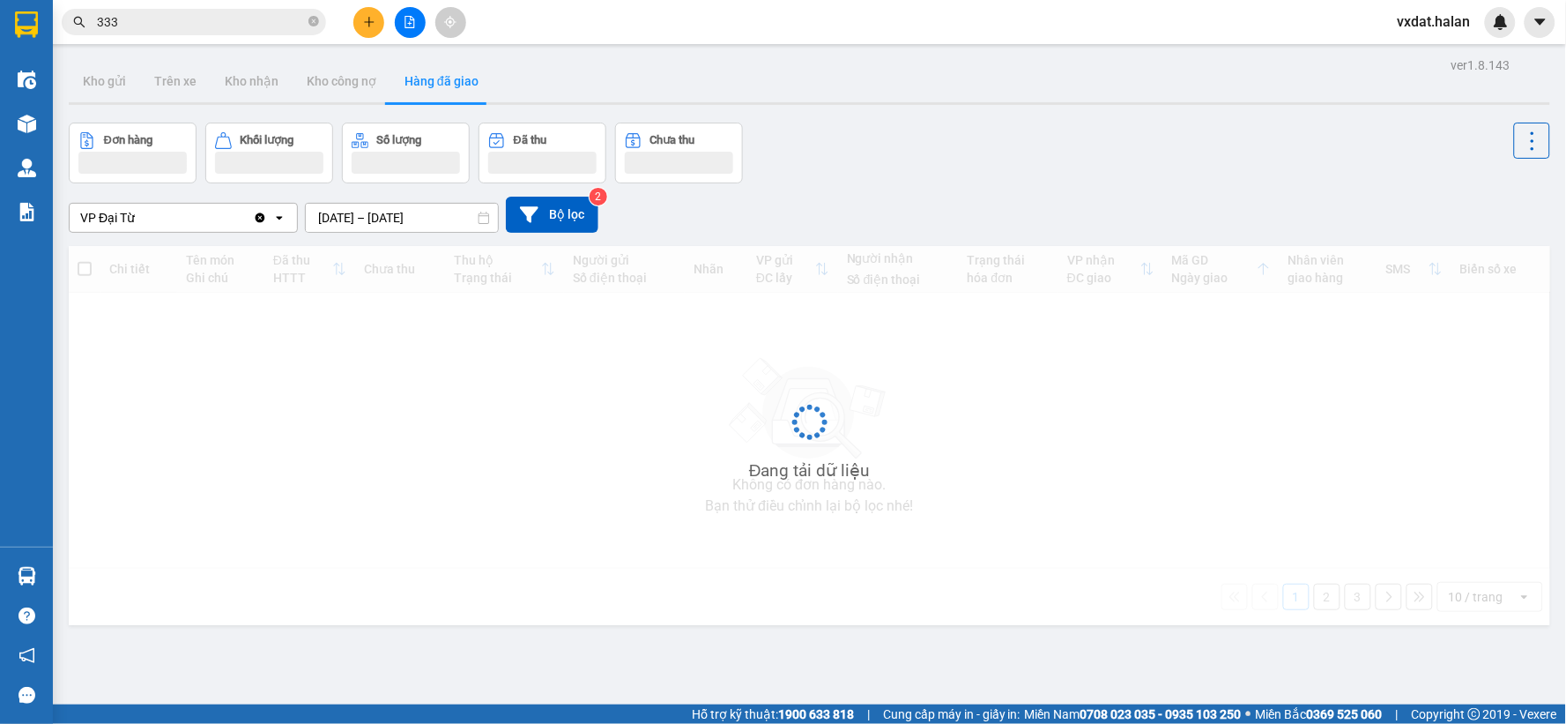
click at [1123, 177] on div "Đơn hàng Khối lượng Số lượng Đã thu Chưa thu" at bounding box center [810, 153] width 1482 height 61
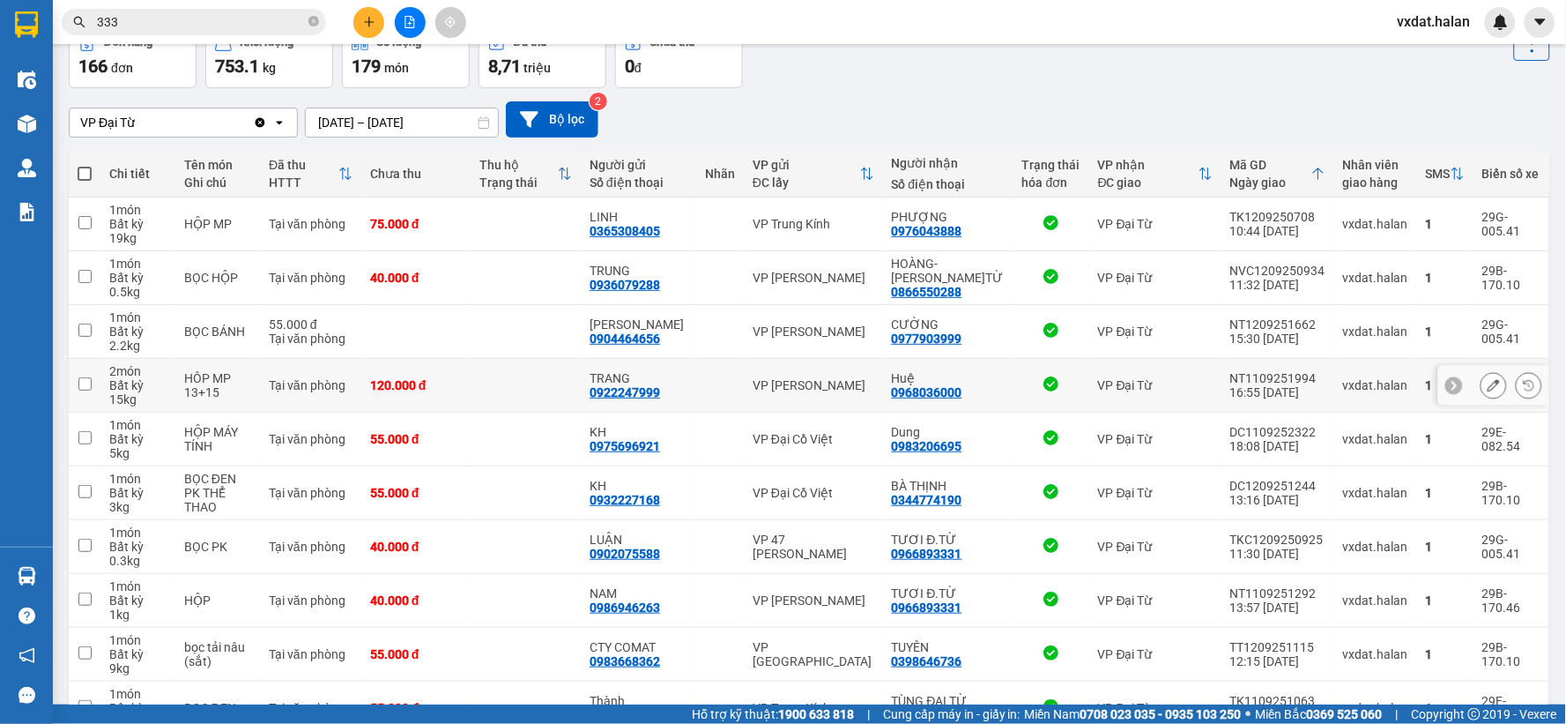
scroll to position [203, 0]
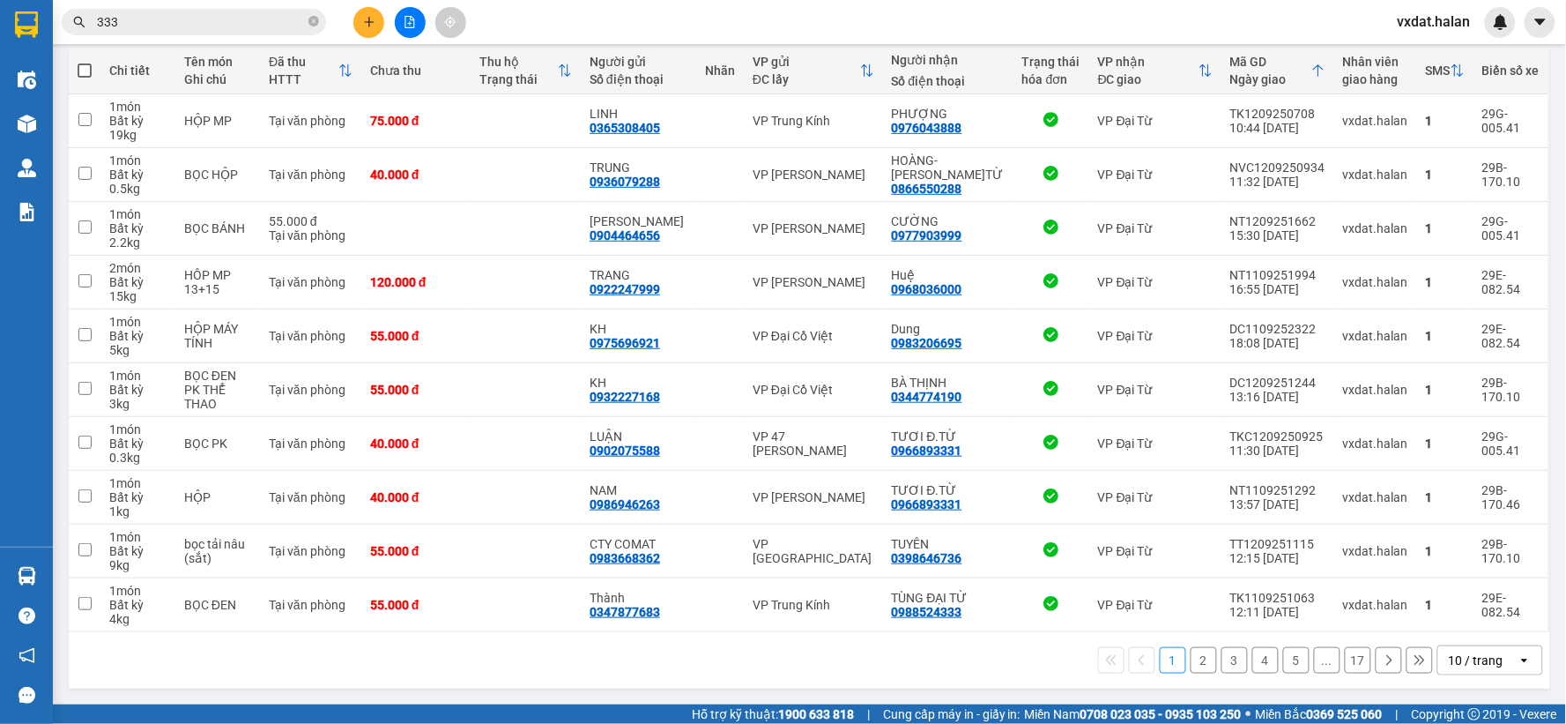
click at [1191, 658] on button "2" at bounding box center [1204, 660] width 26 height 26
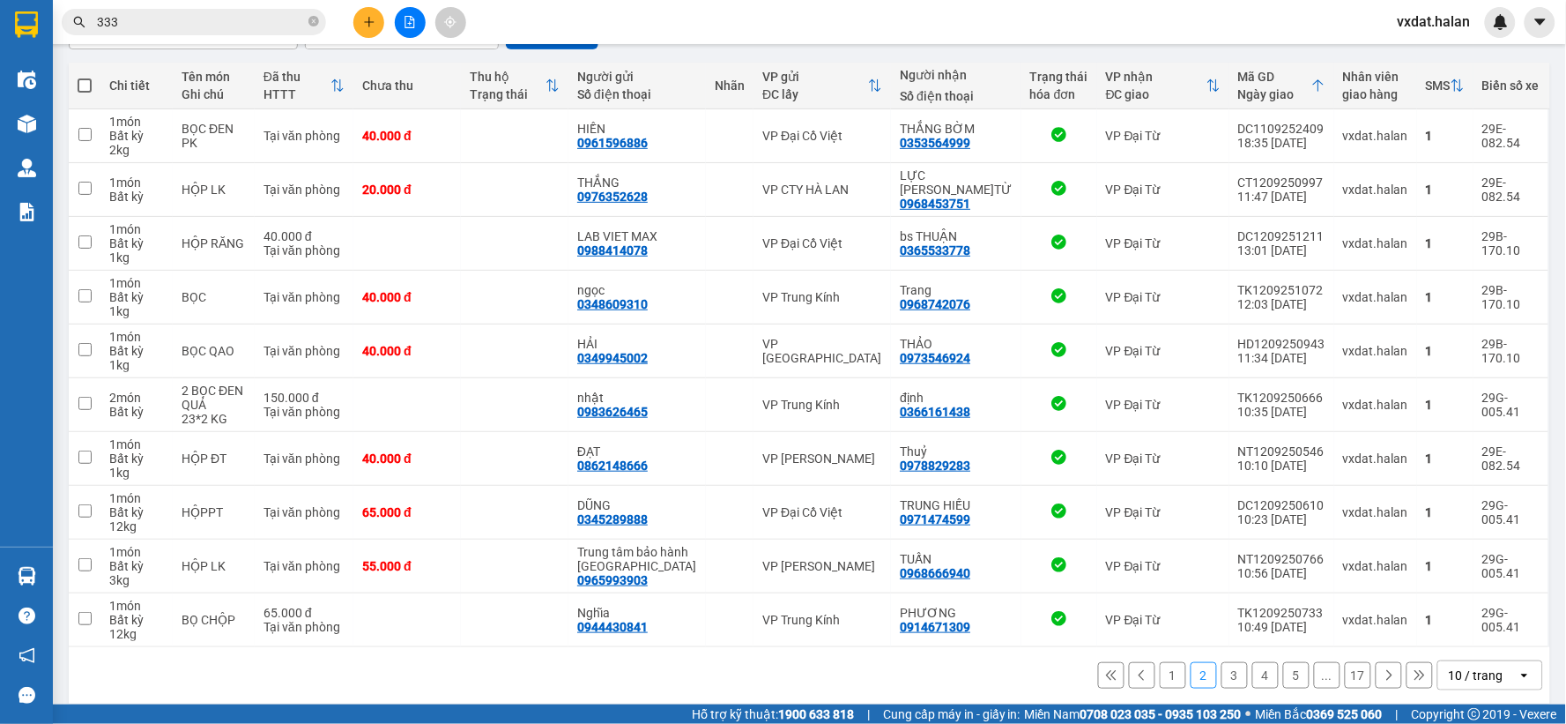
scroll to position [189, 0]
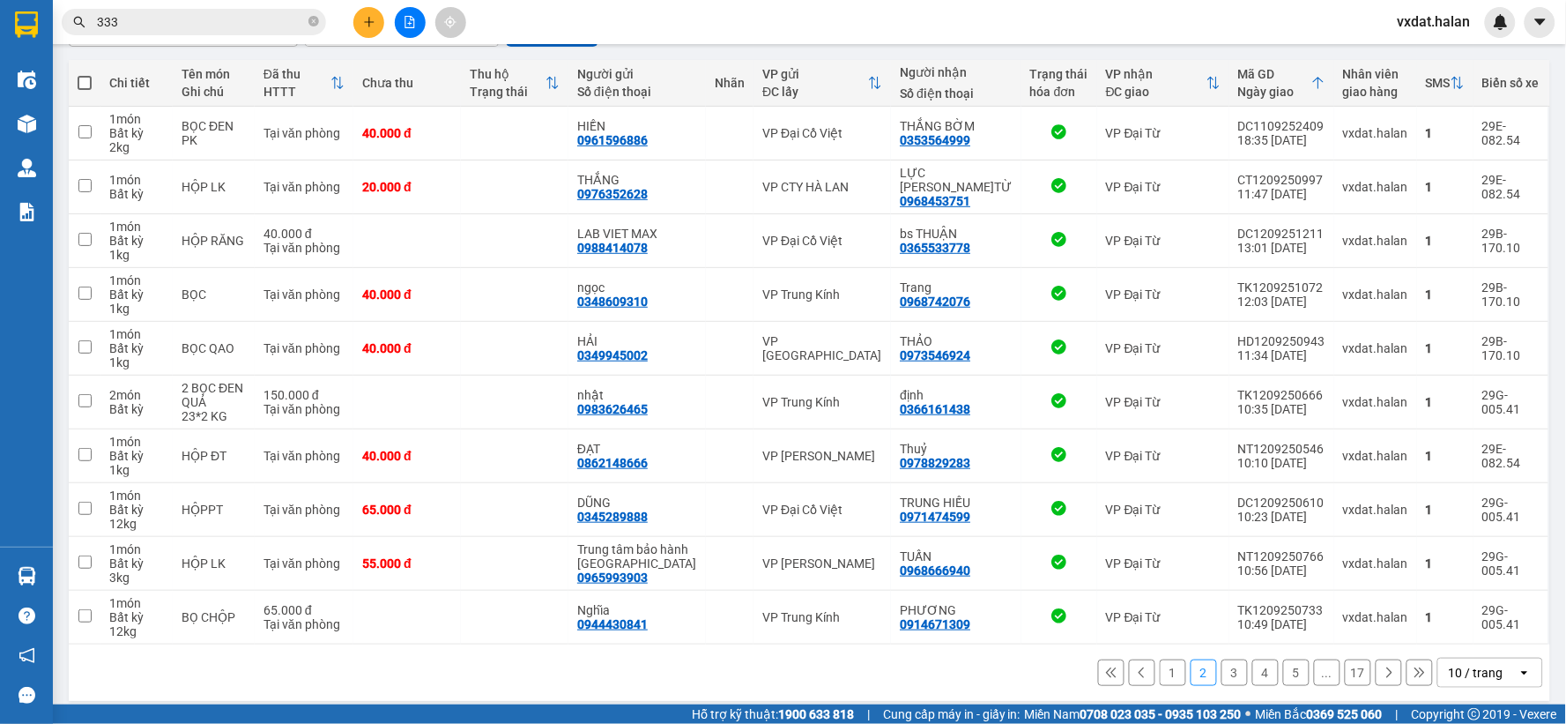
click at [1222, 659] on button "3" at bounding box center [1235, 672] width 26 height 26
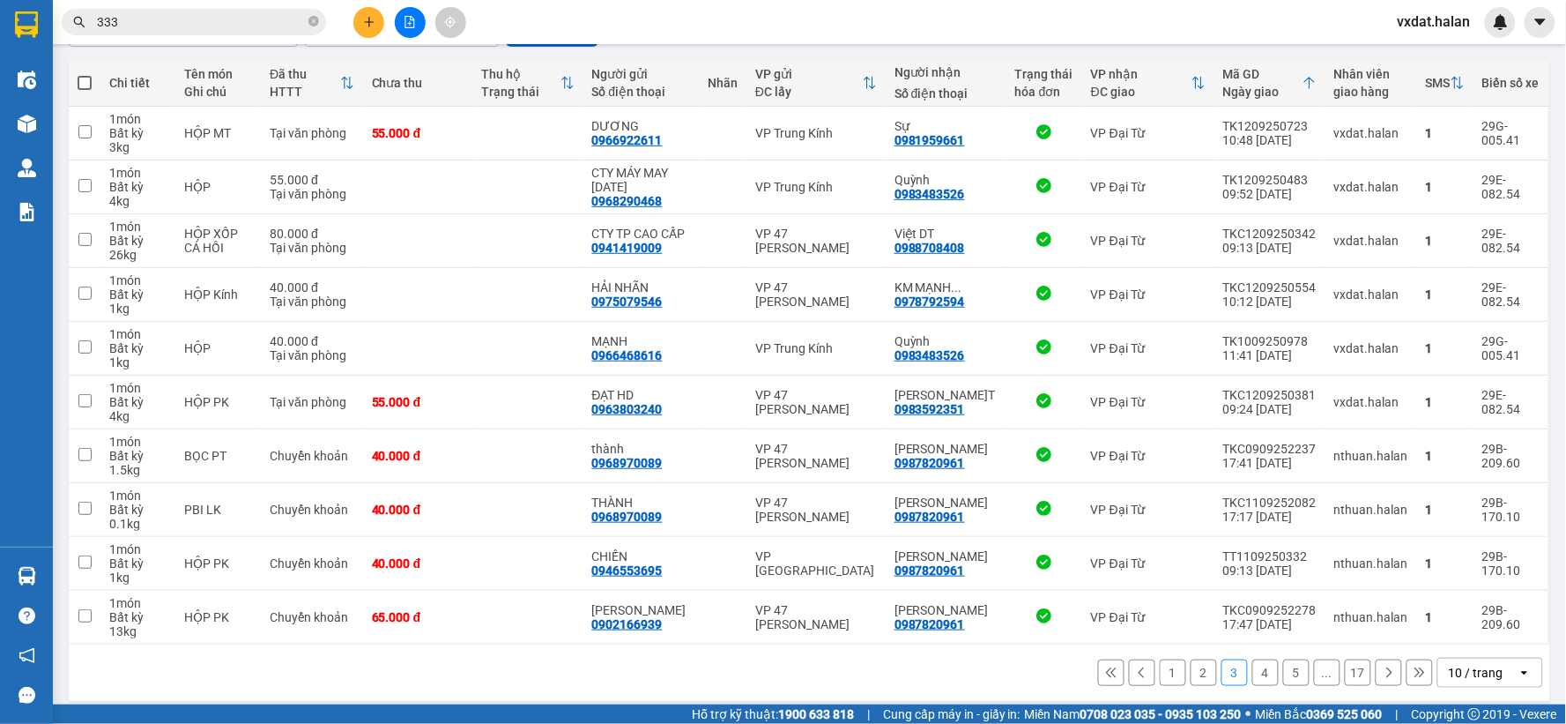
click at [1253, 673] on button "4" at bounding box center [1266, 672] width 26 height 26
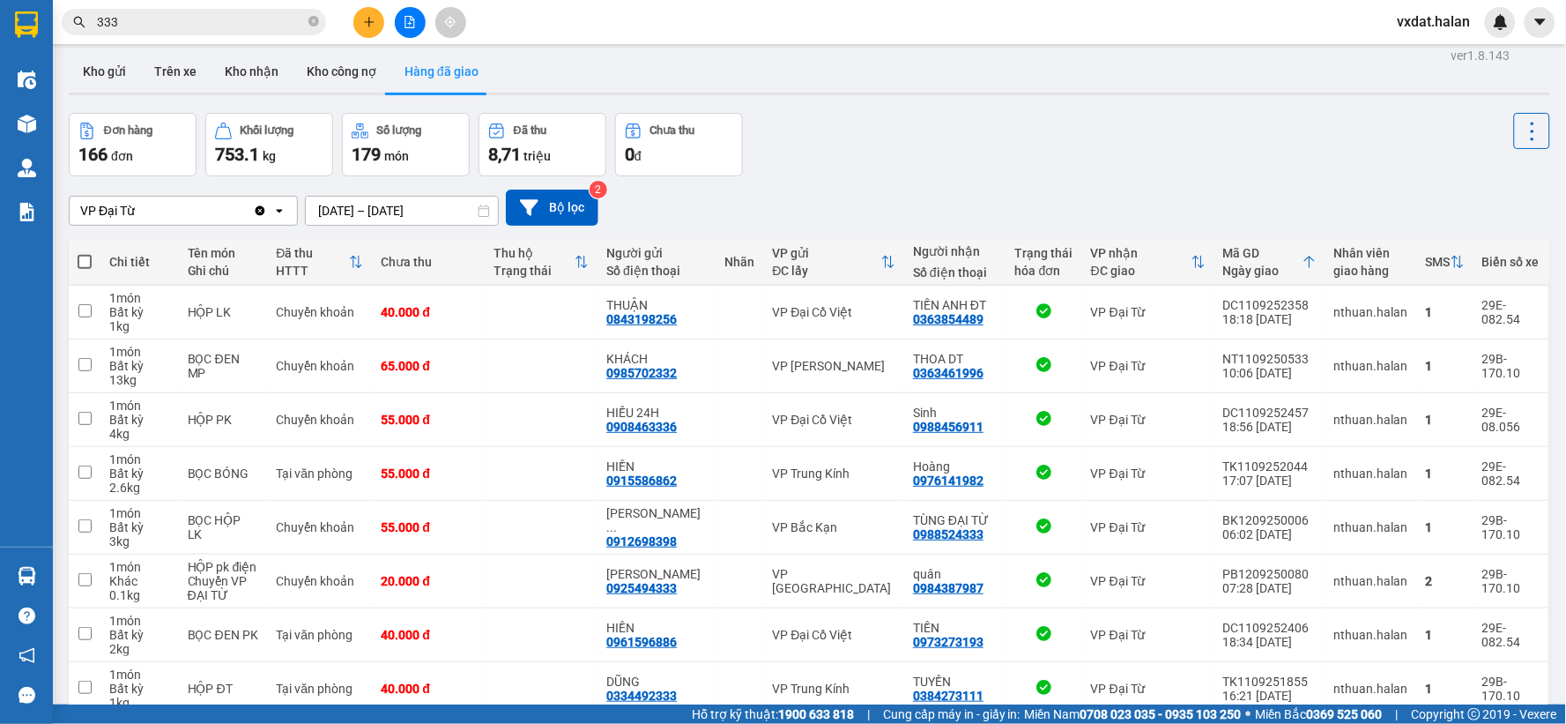
scroll to position [0, 0]
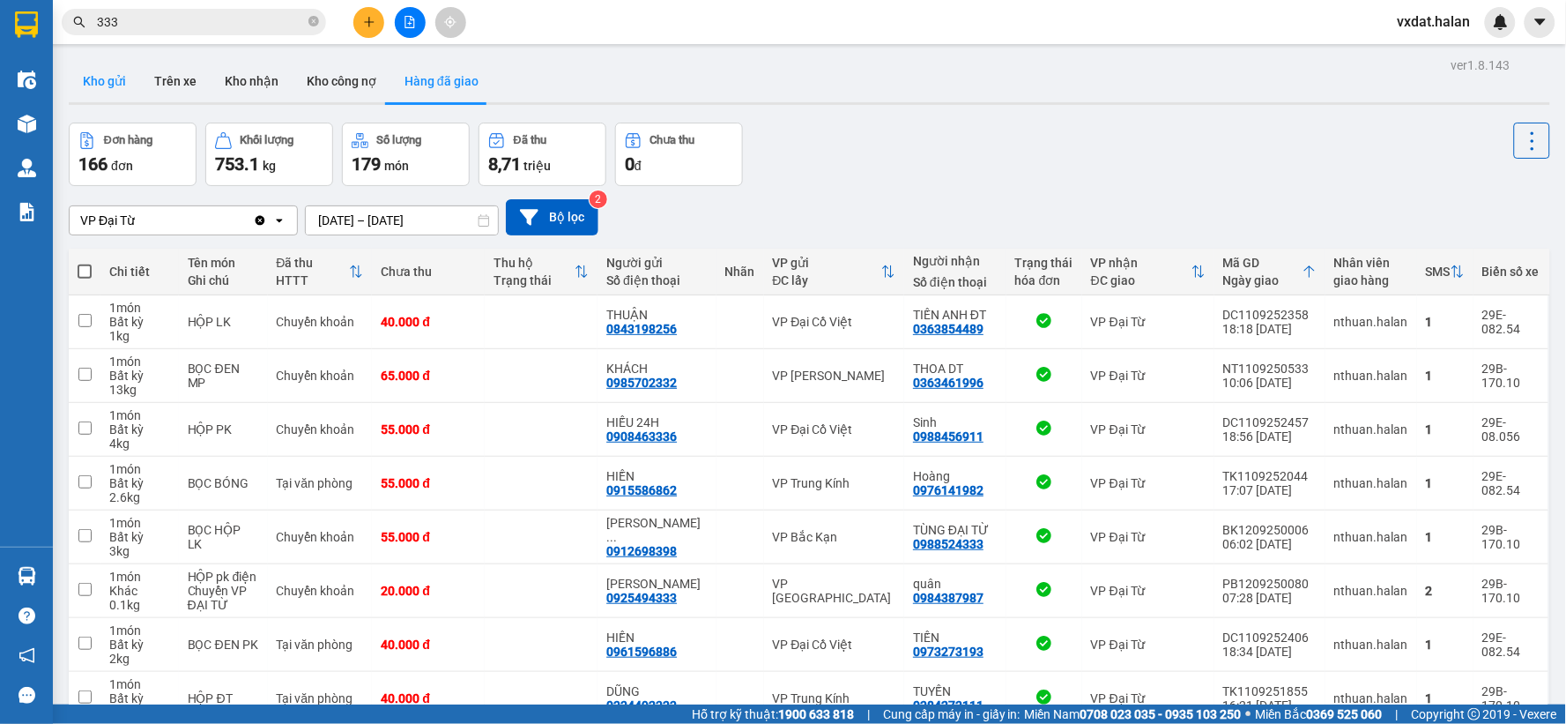
click at [98, 67] on button "Kho gửi" at bounding box center [104, 81] width 71 height 42
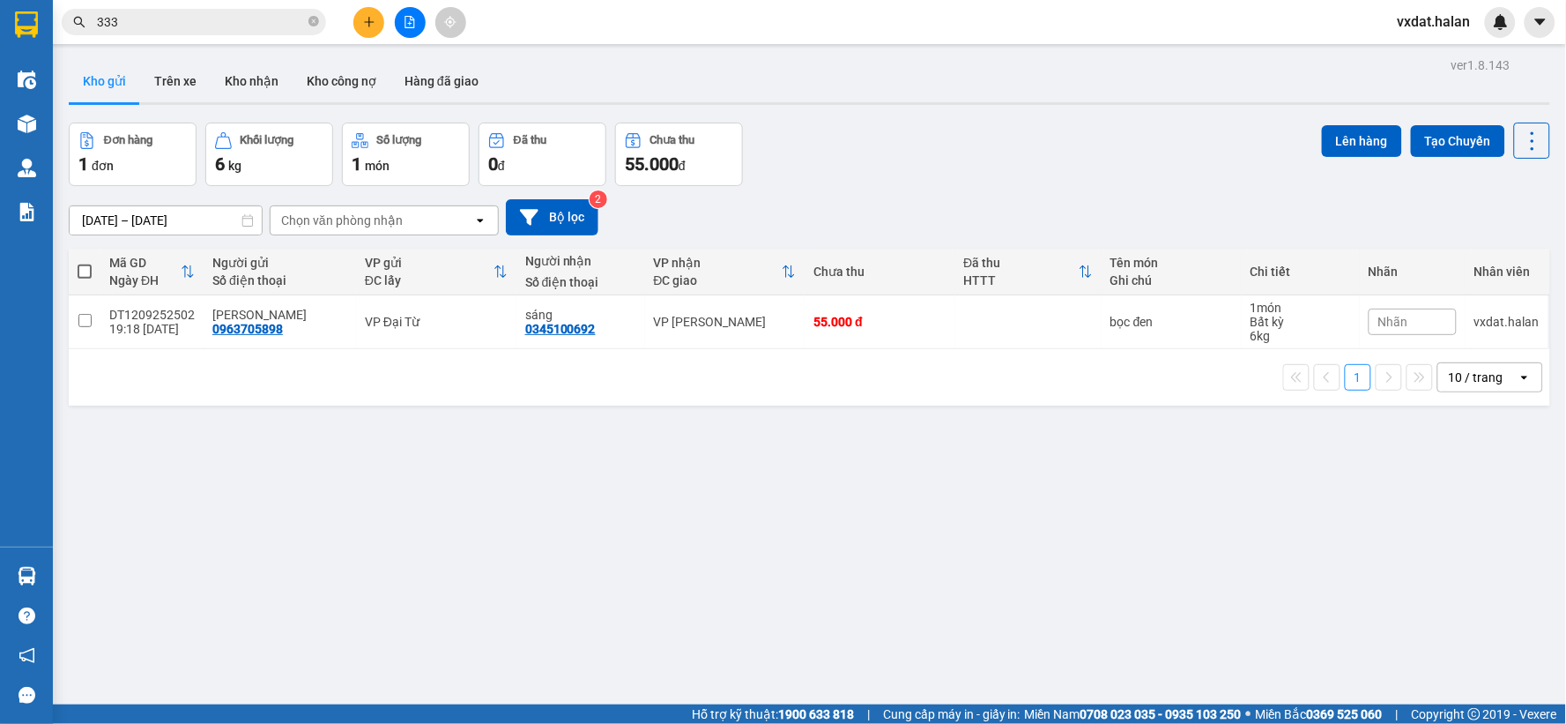
click at [1050, 152] on div "Đơn hàng 1 đơn Khối lượng 6 kg Số lượng 1 món Đã thu 0 đ Chưa thu 55.000 đ Lên …" at bounding box center [810, 154] width 1482 height 63
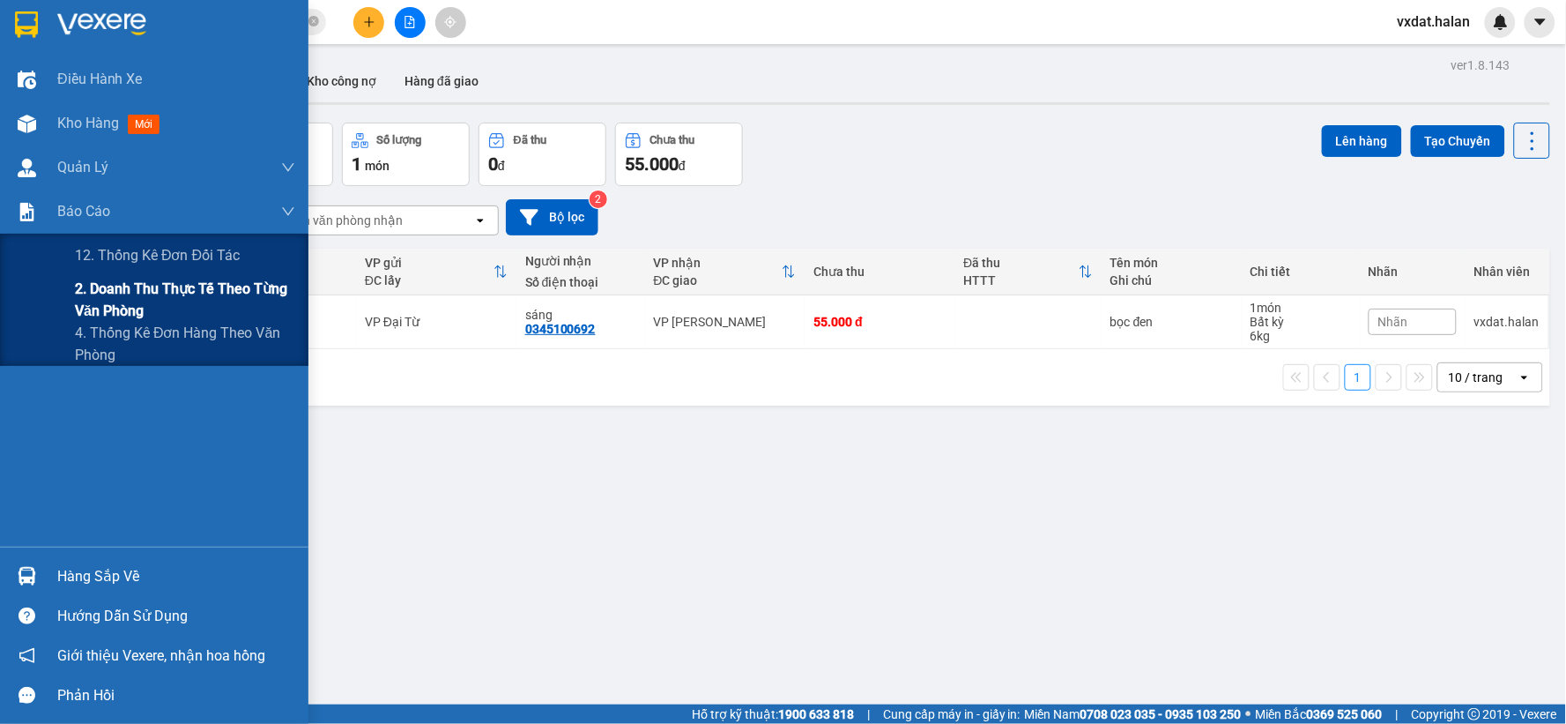
click at [65, 307] on div "2. Doanh thu thực tế theo từng văn phòng" at bounding box center [154, 300] width 308 height 44
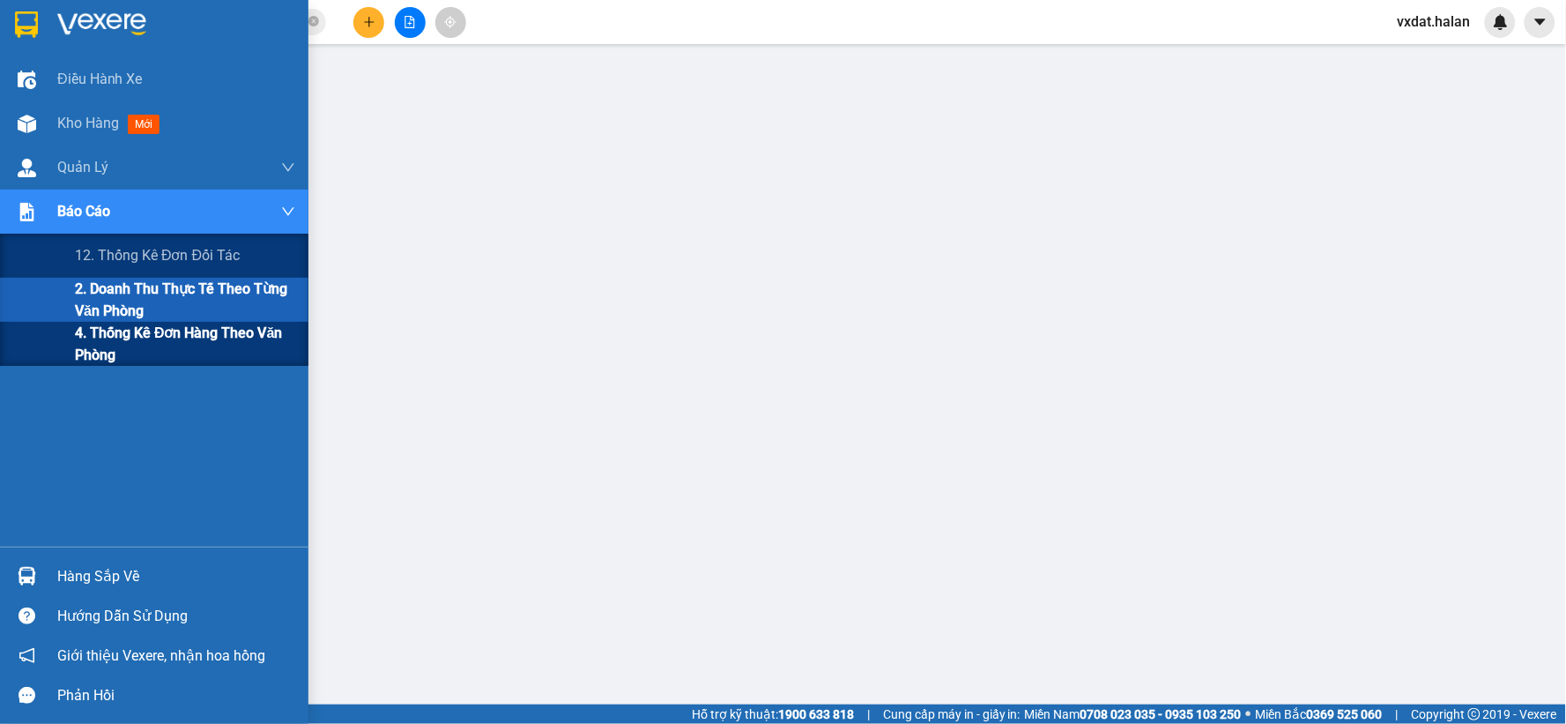
click at [83, 338] on span "4. Thống kê đơn hàng theo văn phòng" at bounding box center [185, 344] width 220 height 44
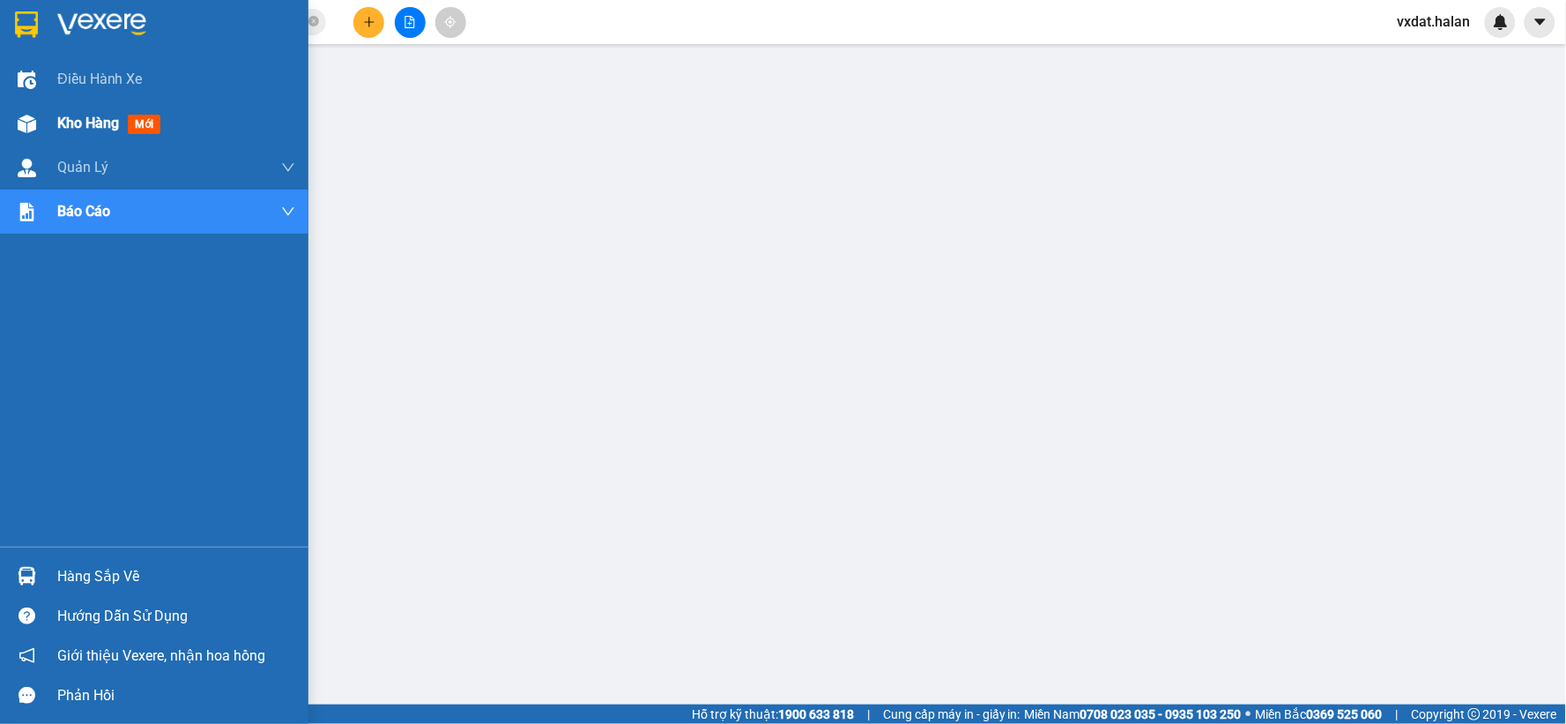
click at [39, 120] on div at bounding box center [26, 123] width 31 height 31
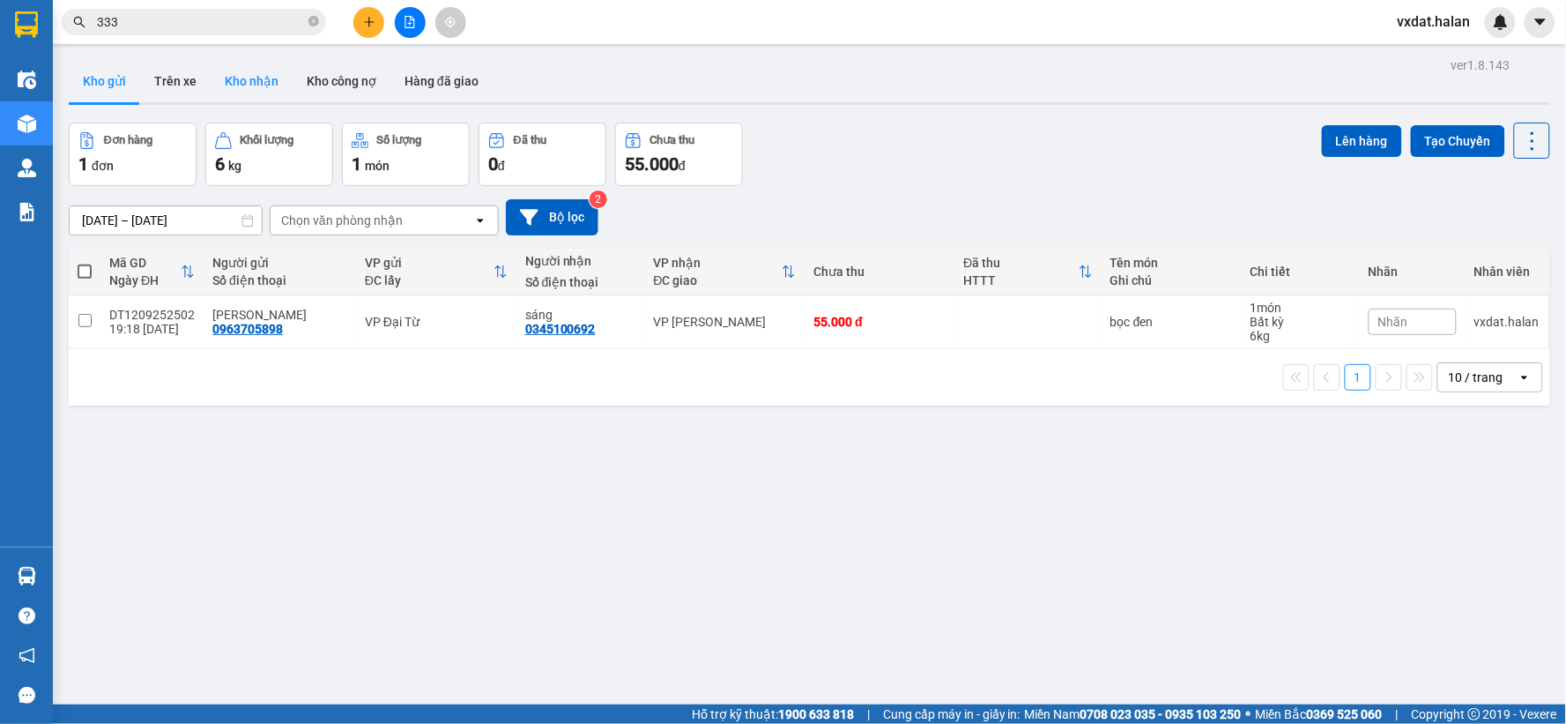
click at [256, 85] on button "Kho nhận" at bounding box center [252, 81] width 82 height 42
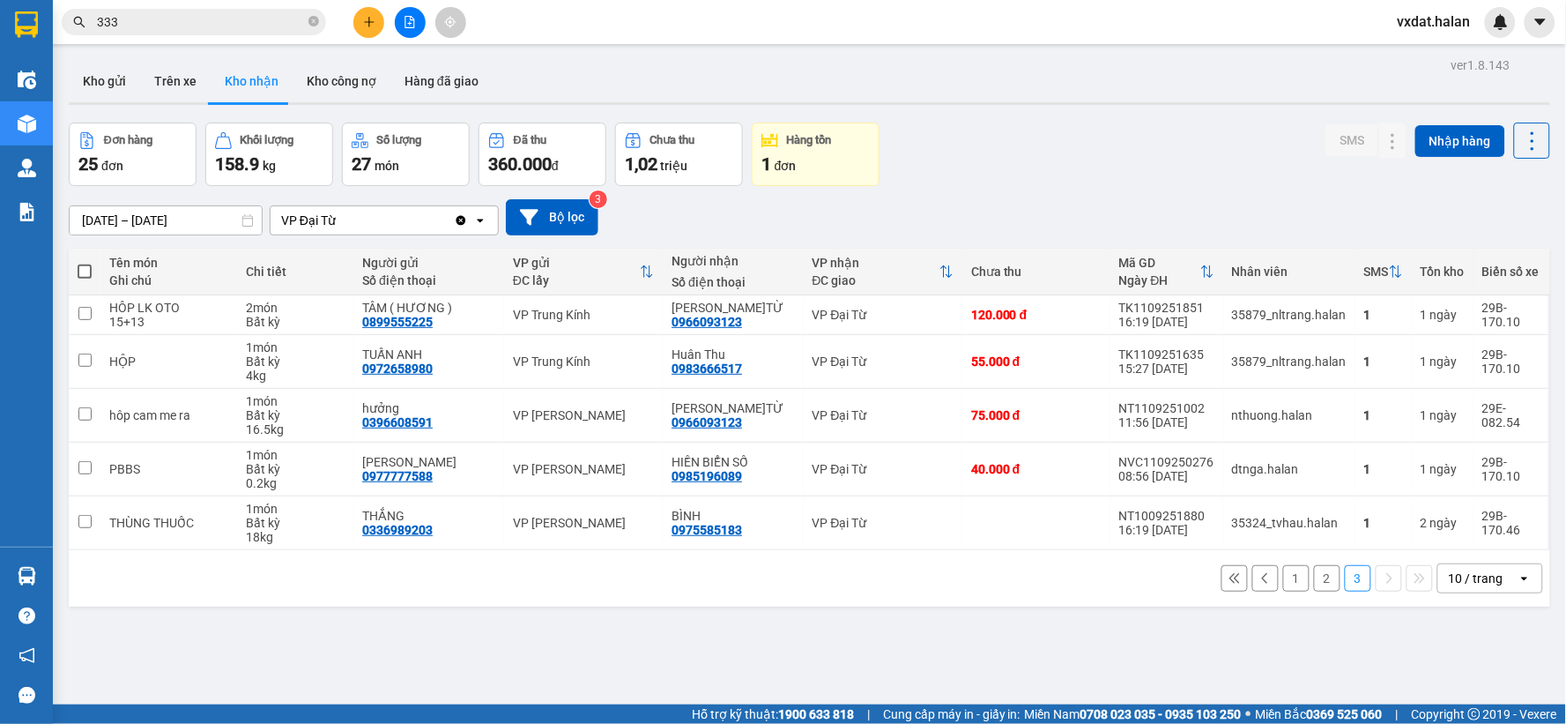
click at [974, 166] on div "Đơn hàng 25 đơn Khối lượng 158.9 kg Số lượng 27 món Đã thu 360.000 đ Chưa thu 1…" at bounding box center [810, 154] width 1482 height 63
click at [427, 74] on button "Hàng đã giao" at bounding box center [441, 81] width 102 height 42
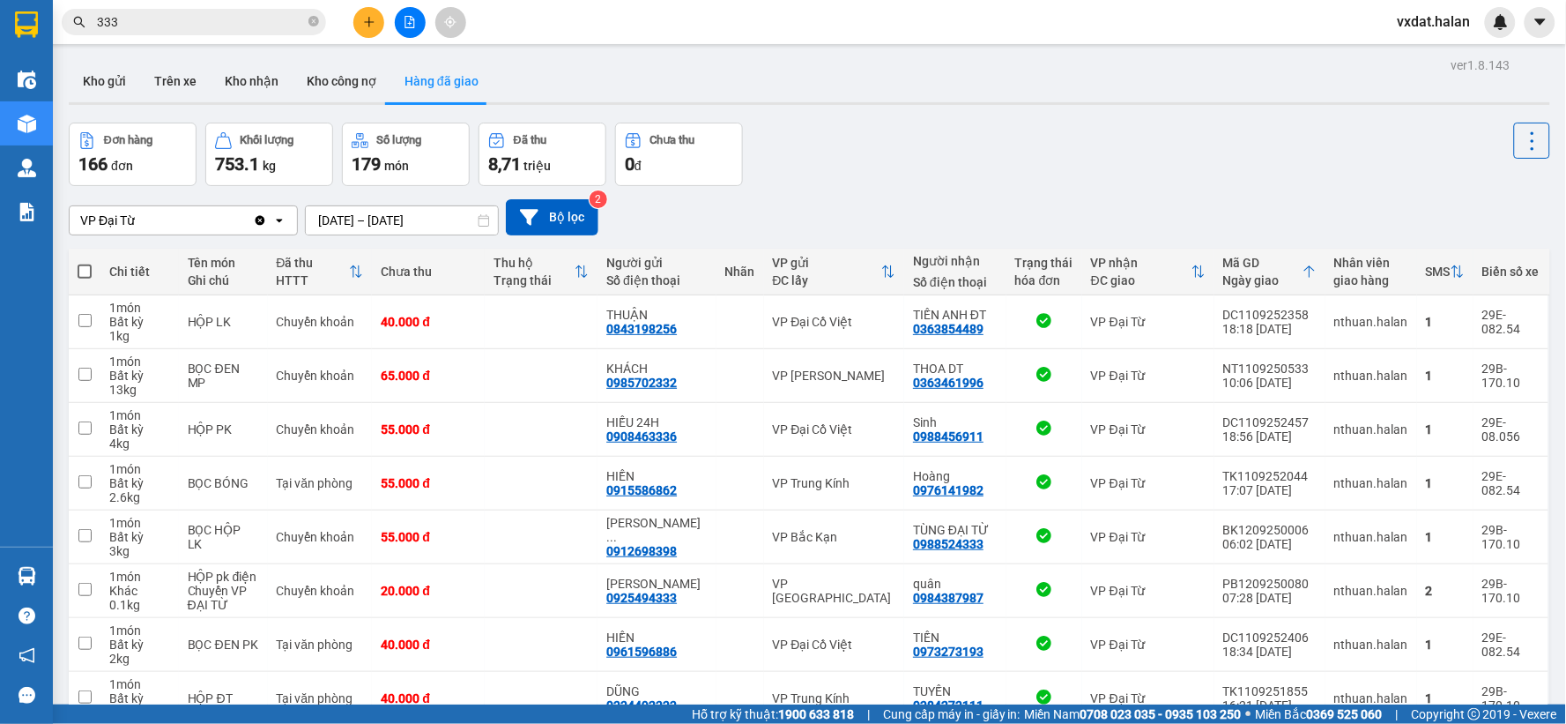
click at [383, 225] on input "[DATE] – [DATE]" at bounding box center [402, 220] width 192 height 28
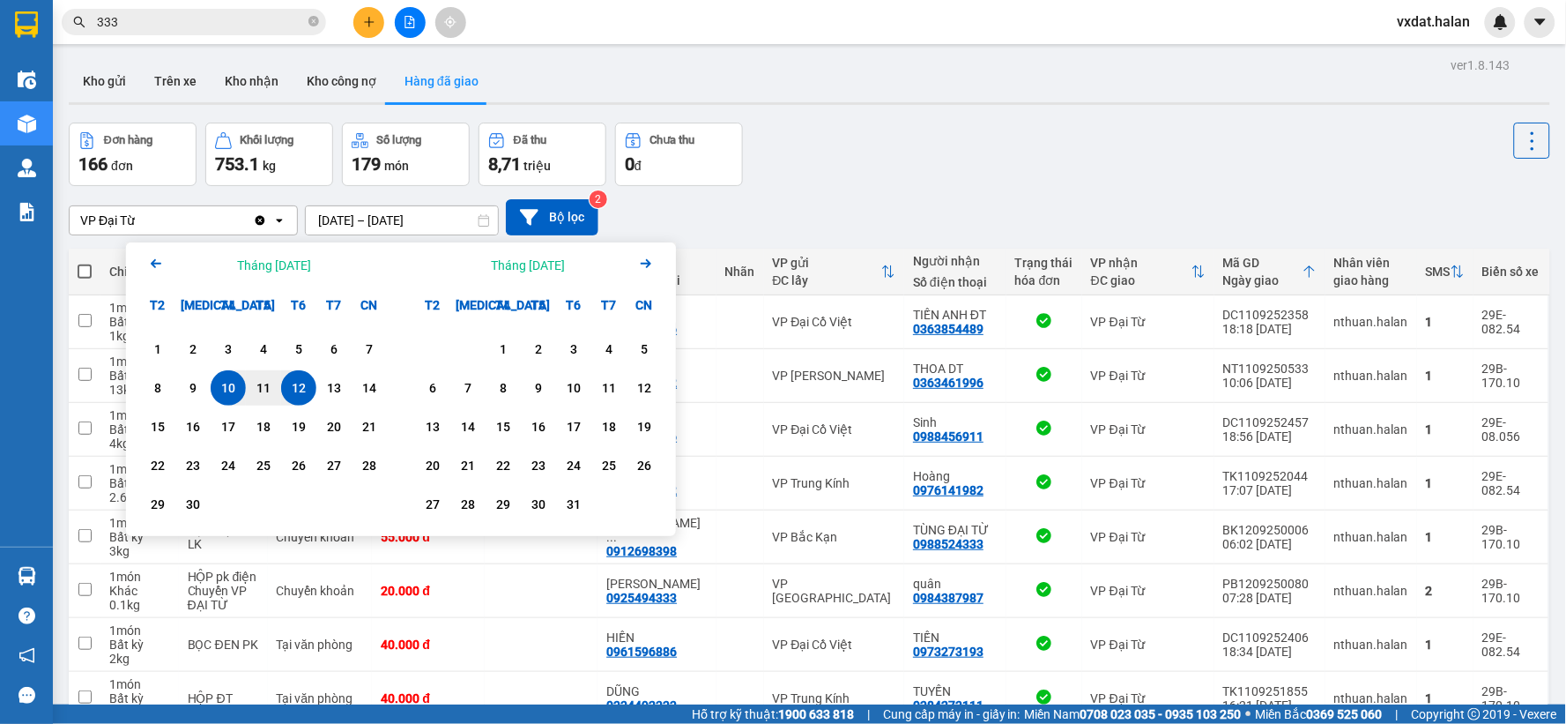
click at [304, 384] on div "12" at bounding box center [298, 387] width 25 height 21
type input "[DATE] – [DATE]"
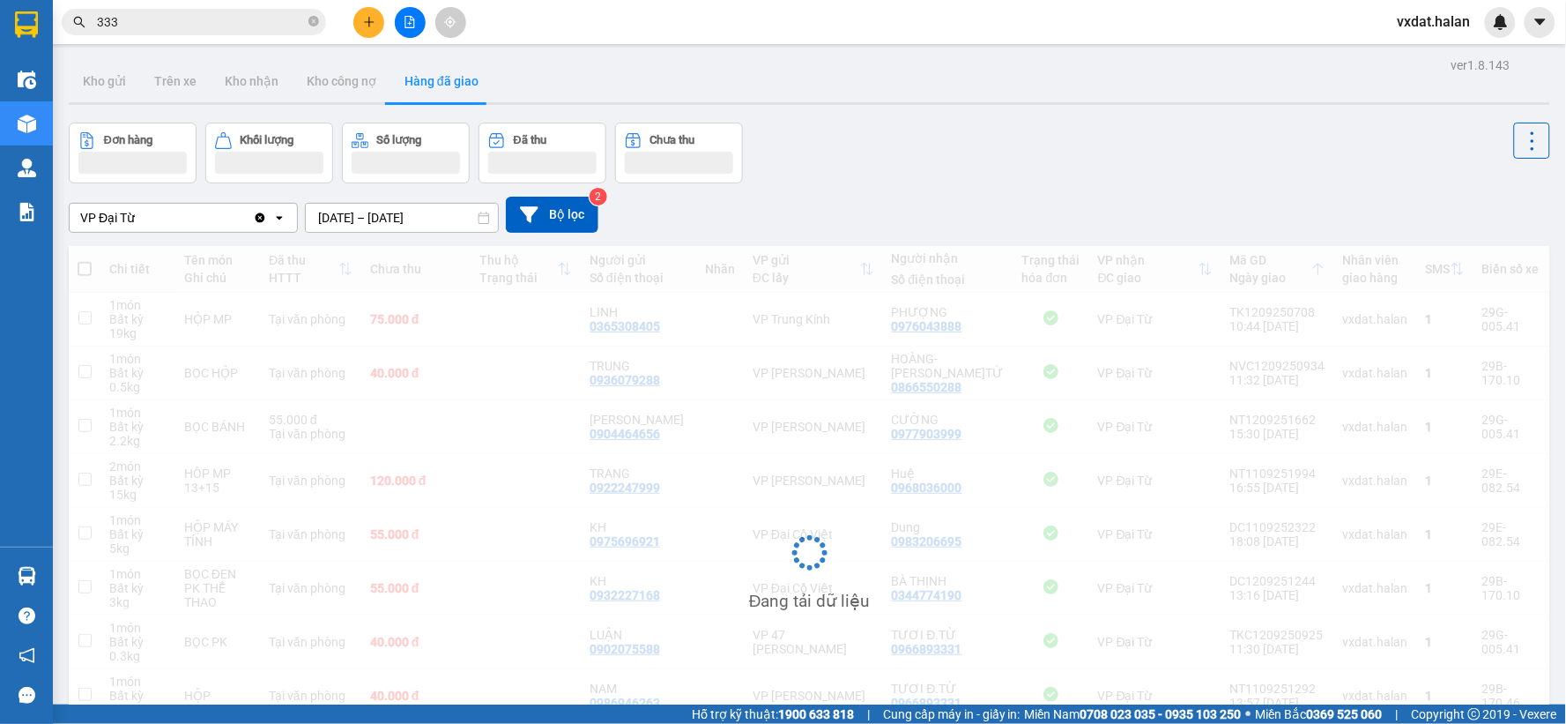
click at [1052, 159] on div "Đơn hàng Khối lượng Số lượng Đã thu Chưa thu" at bounding box center [810, 153] width 1482 height 61
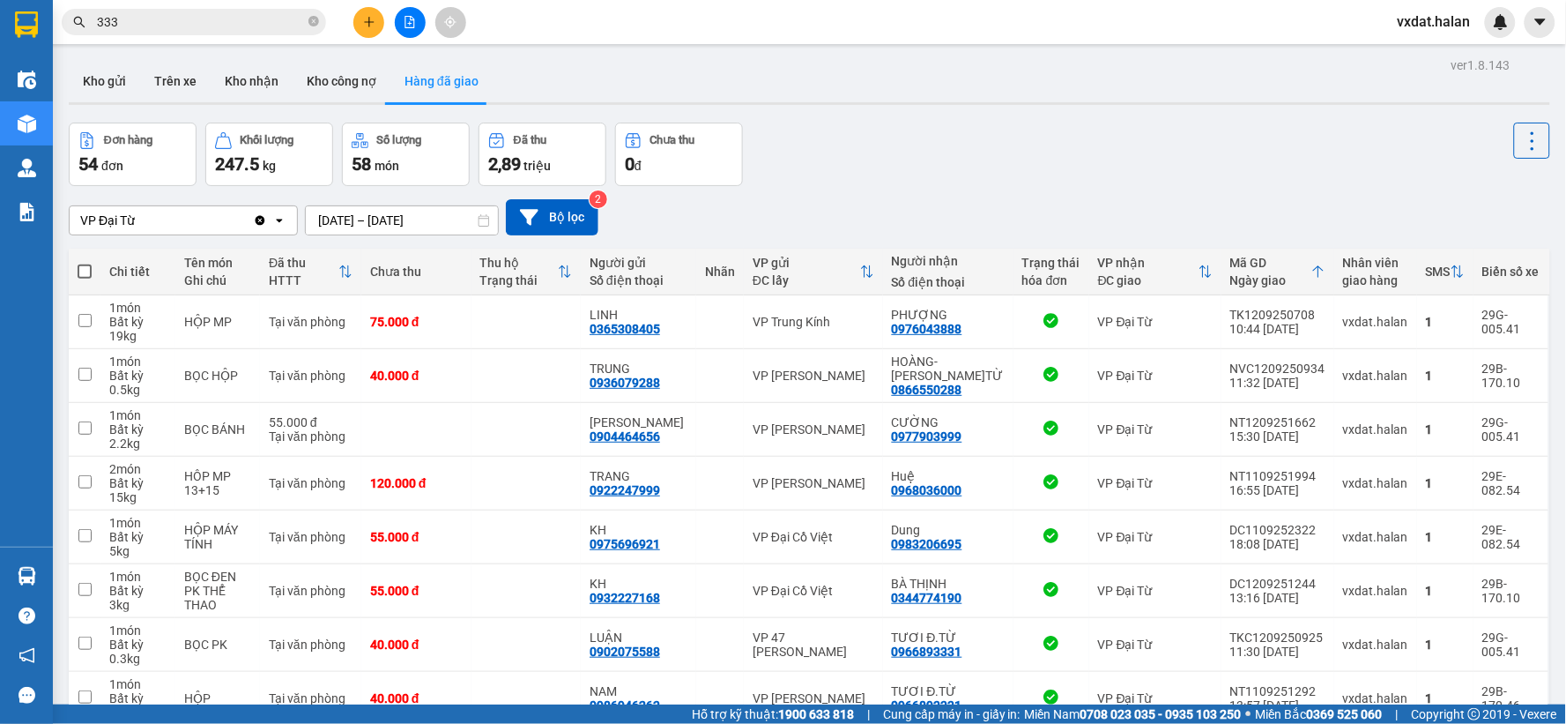
click at [1138, 152] on div "Đơn hàng 54 đơn Khối lượng 247.5 kg Số lượng 58 món Đã thu 2,89 triệu Chưa thu …" at bounding box center [810, 154] width 1482 height 63
